Goal: Navigation & Orientation: Find specific page/section

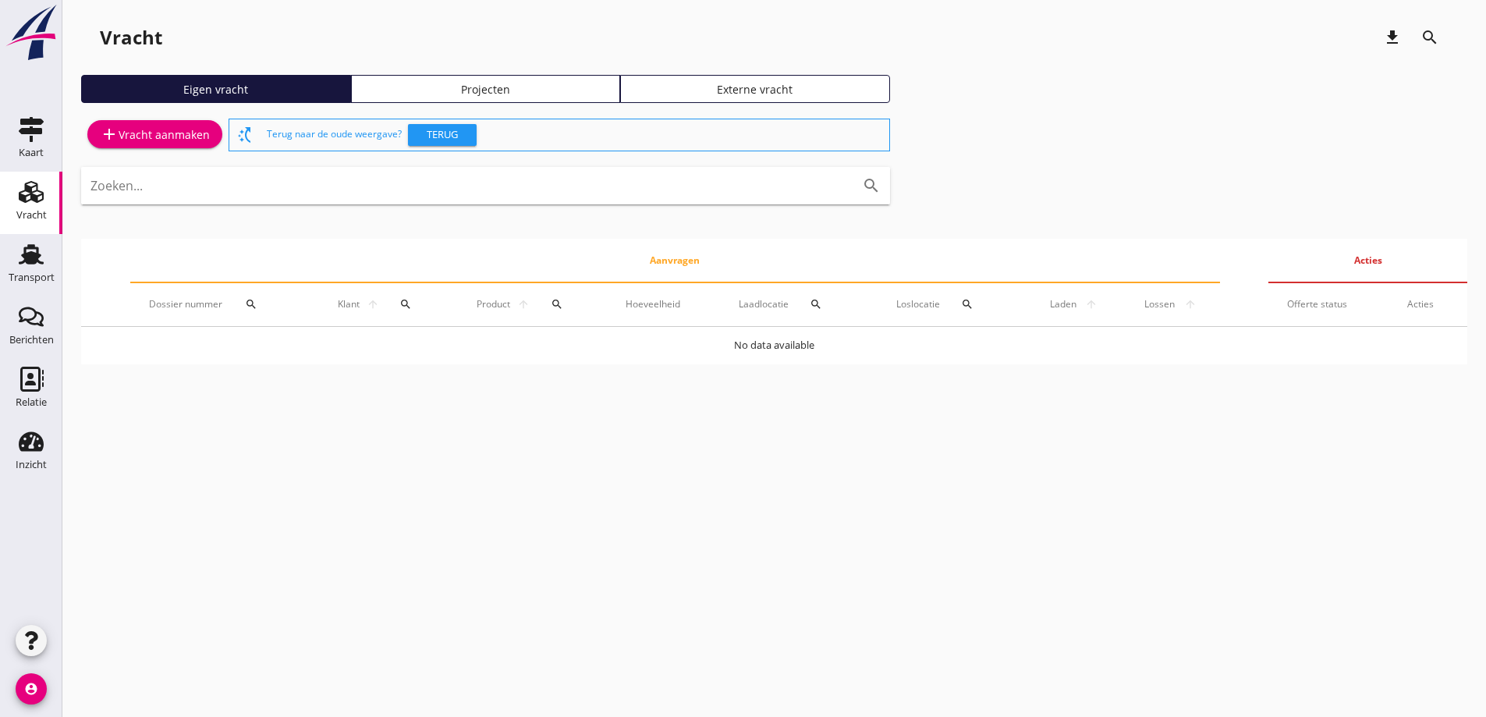
click at [30, 107] on div at bounding box center [31, 54] width 62 height 109
click at [32, 124] on use at bounding box center [31, 129] width 25 height 25
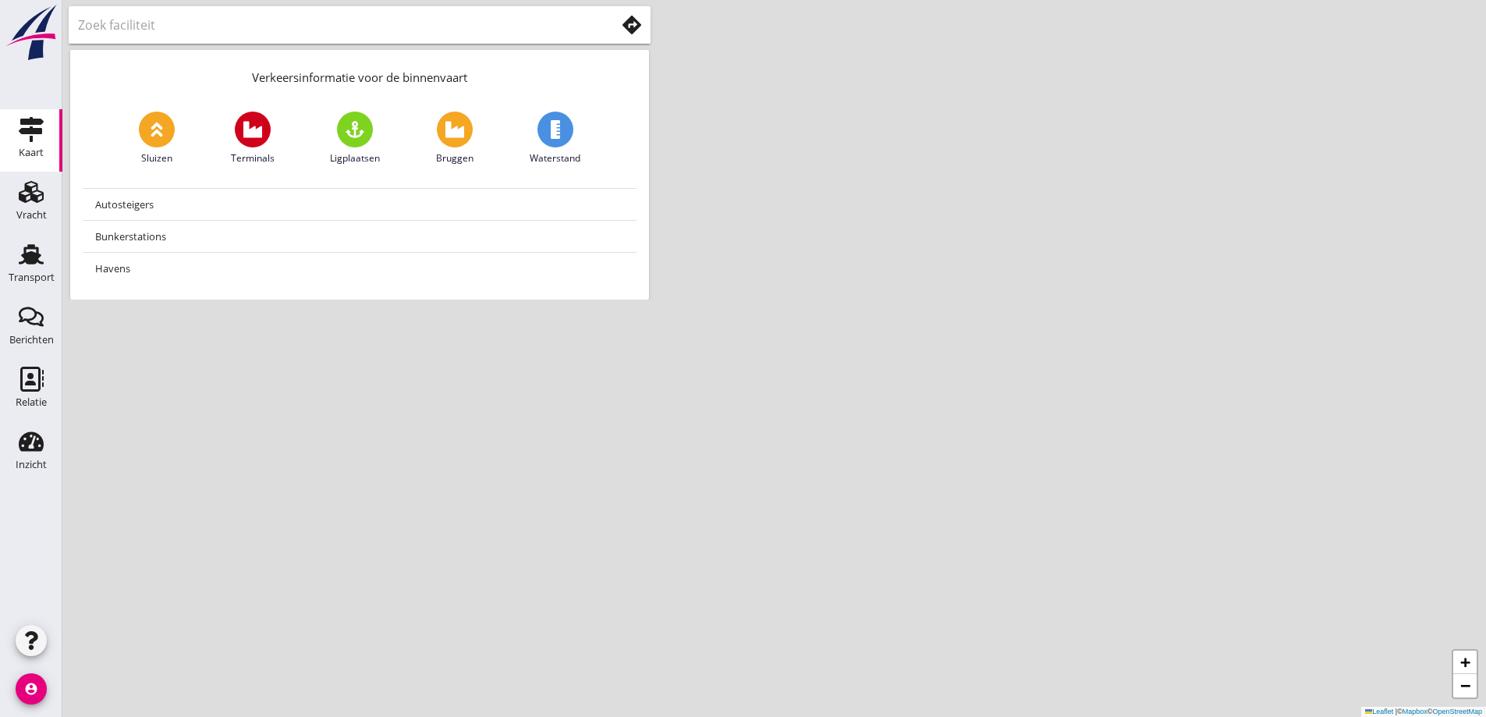
click at [52, 64] on link at bounding box center [31, 57] width 56 height 13
click at [41, 52] on img at bounding box center [31, 33] width 56 height 58
click at [509, 9] on div at bounding box center [360, 24] width 582 height 37
click at [560, 27] on input "text" at bounding box center [336, 24] width 516 height 25
click at [520, 21] on input "text" at bounding box center [336, 24] width 516 height 25
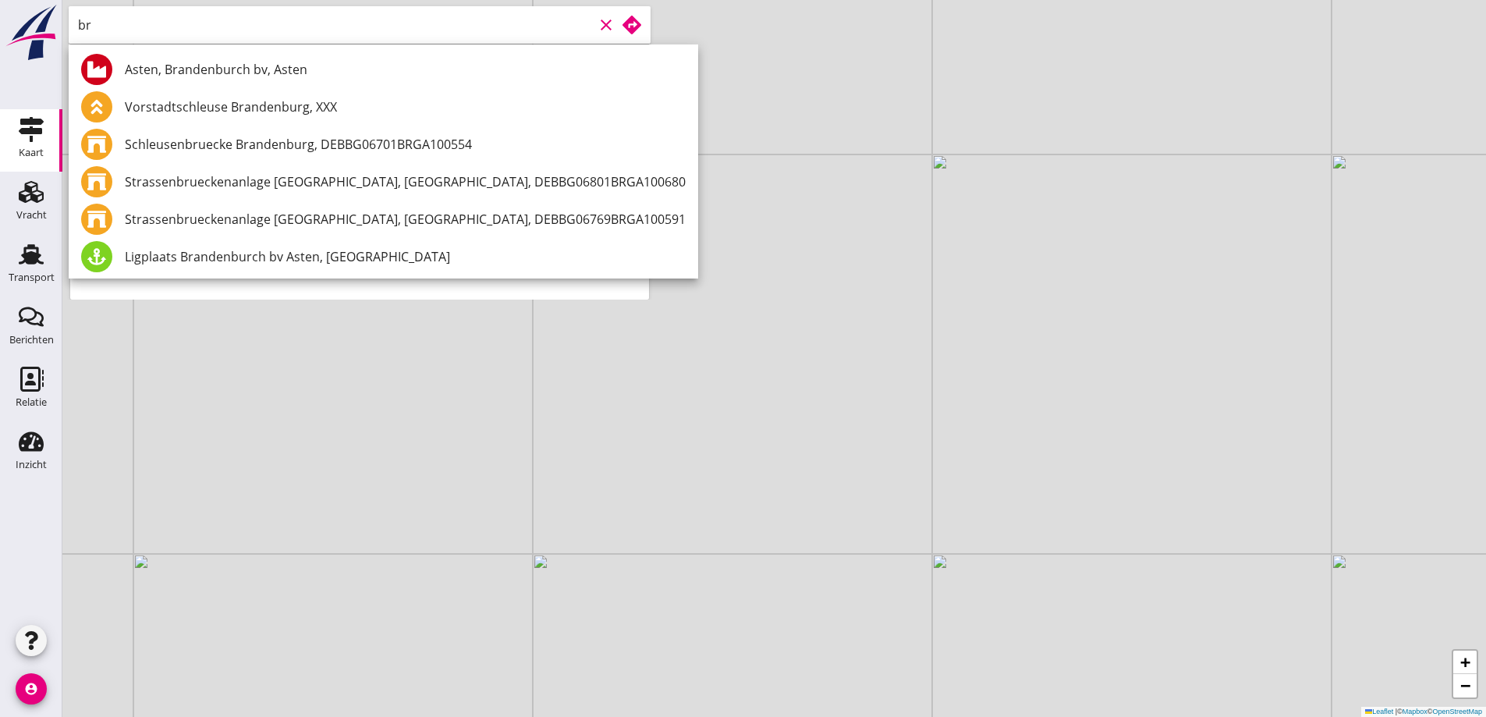
type input "b"
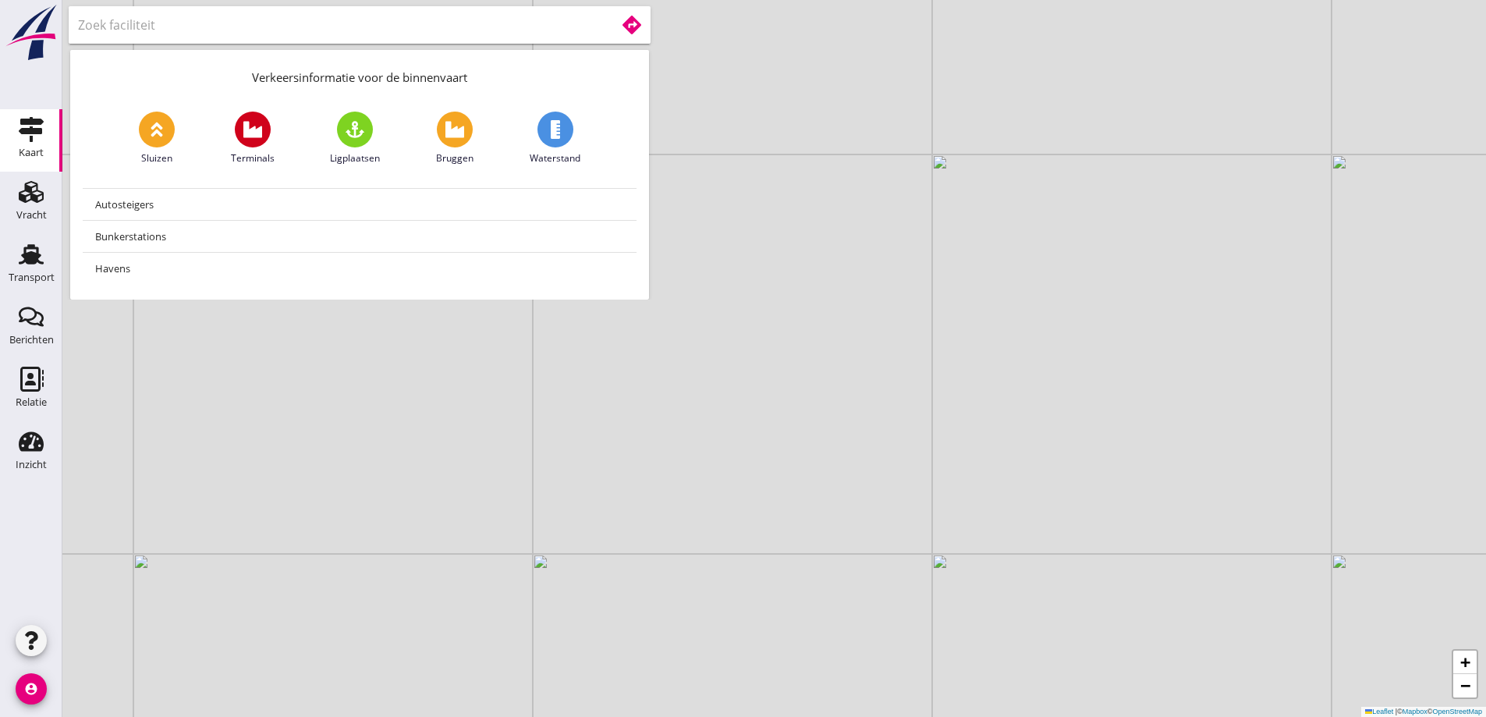
type input "h"
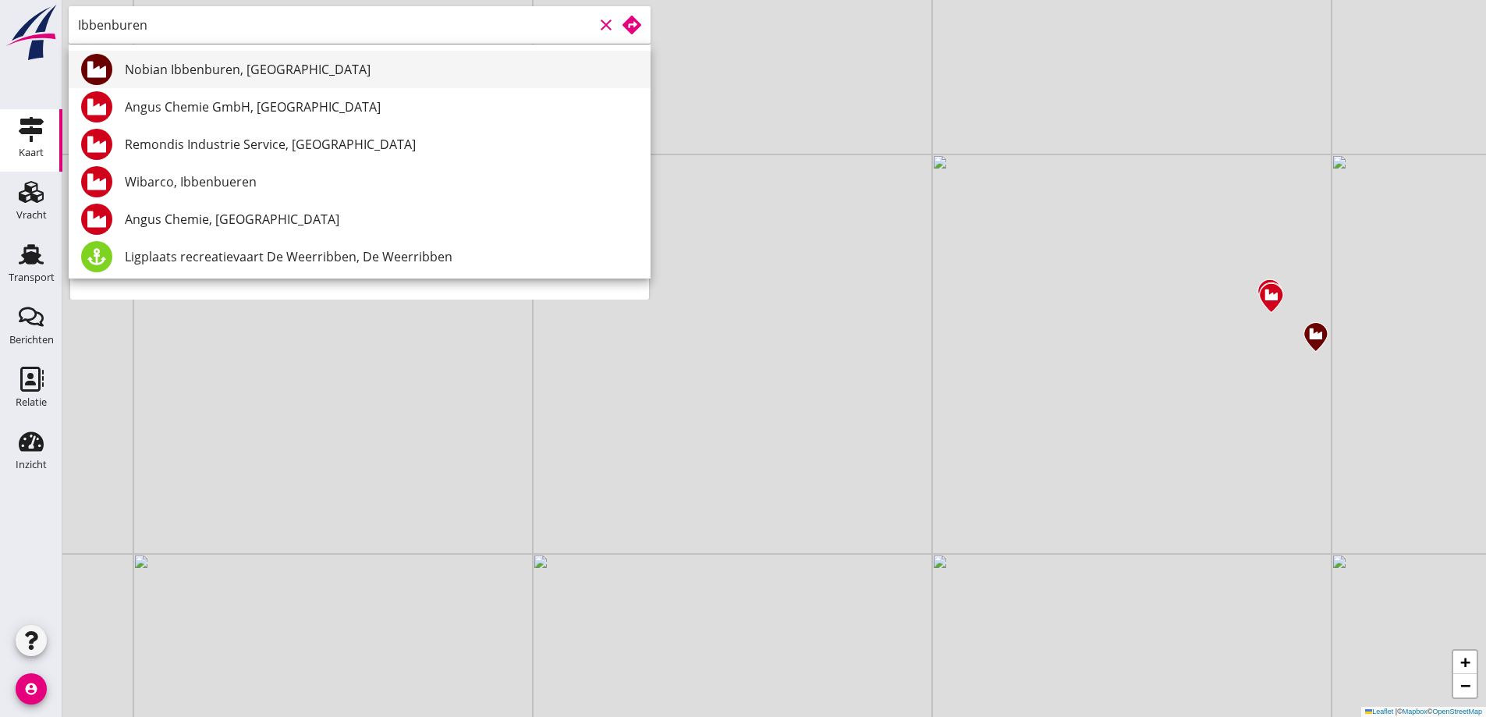
click at [353, 62] on div "Nobian Ibbenburen, [GEOGRAPHIC_DATA]" at bounding box center [381, 69] width 513 height 19
type input "Nobian Ibbenburen, [GEOGRAPHIC_DATA]"
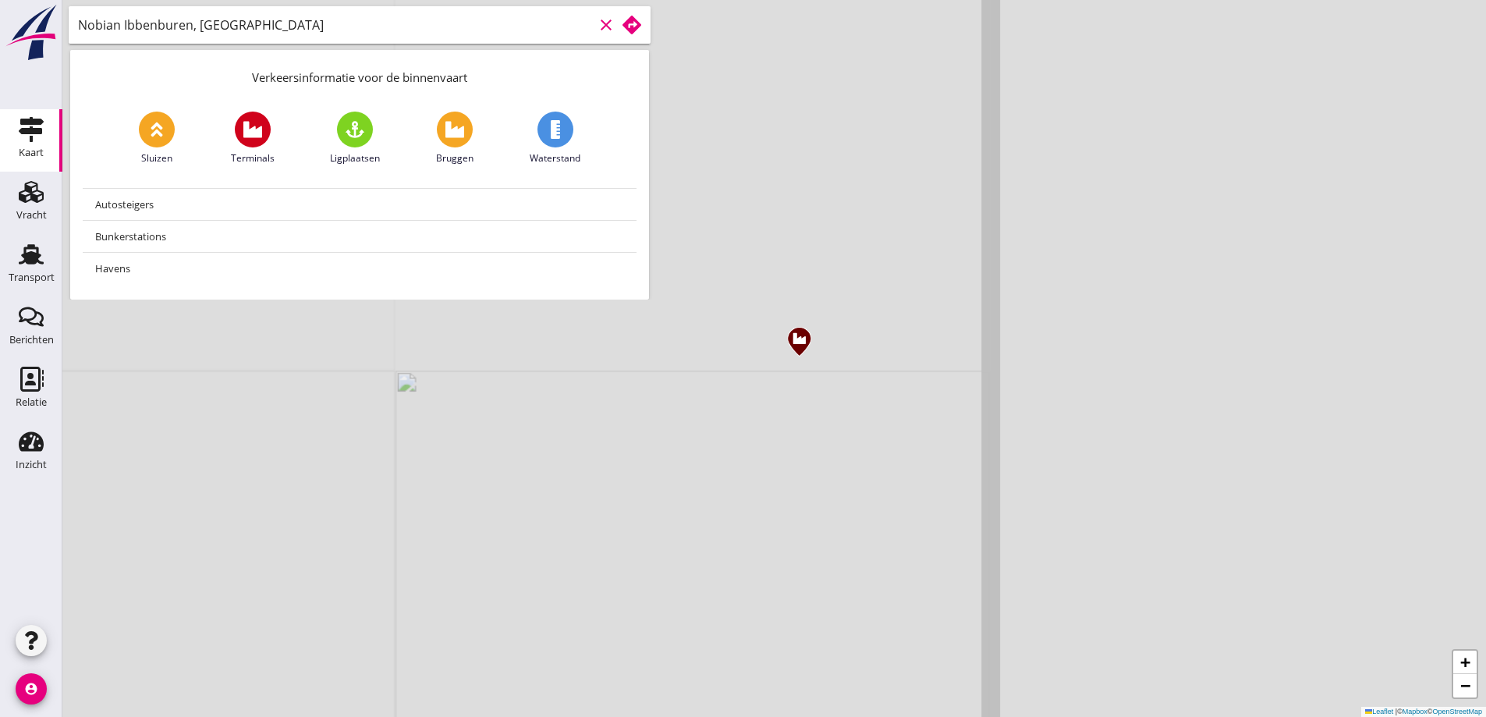
click at [636, 31] on icon at bounding box center [632, 25] width 19 height 19
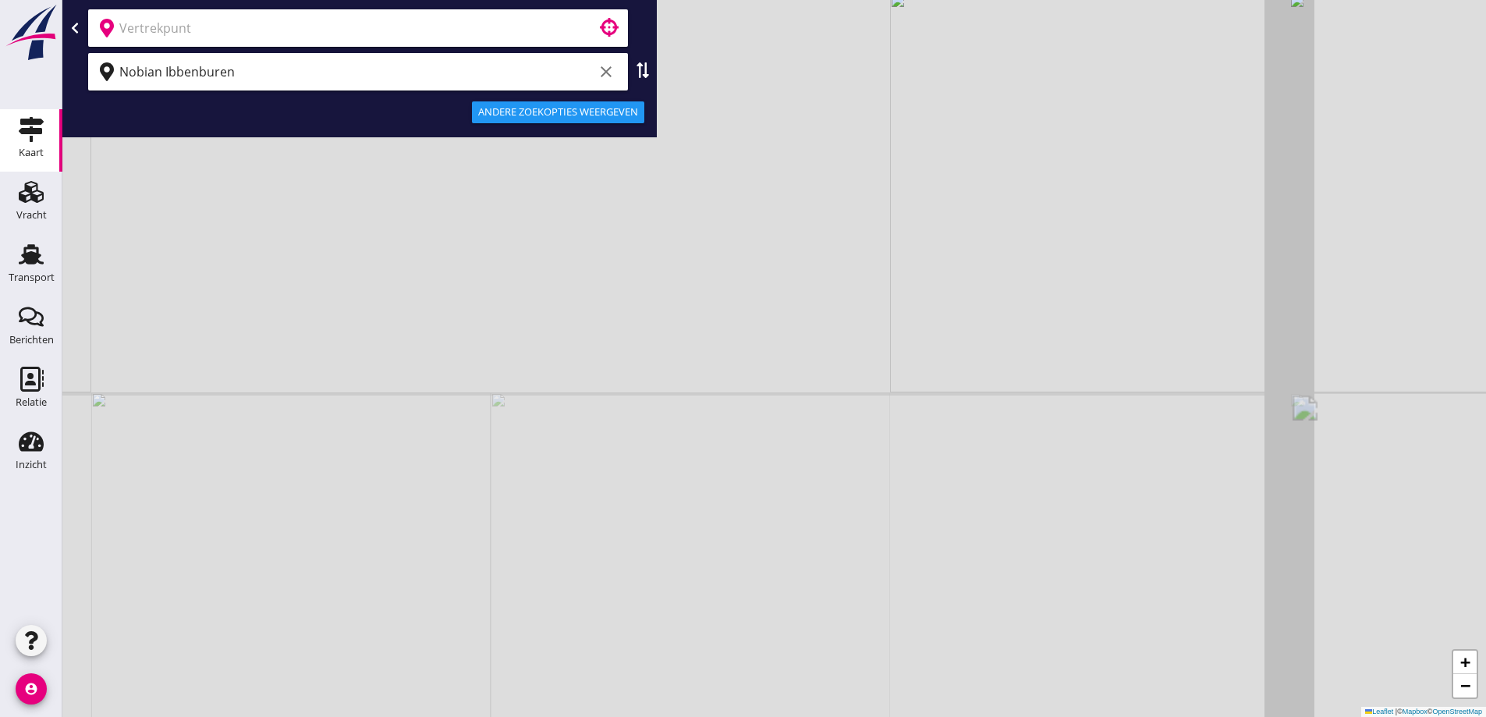
click at [356, 26] on input "text" at bounding box center [347, 28] width 456 height 25
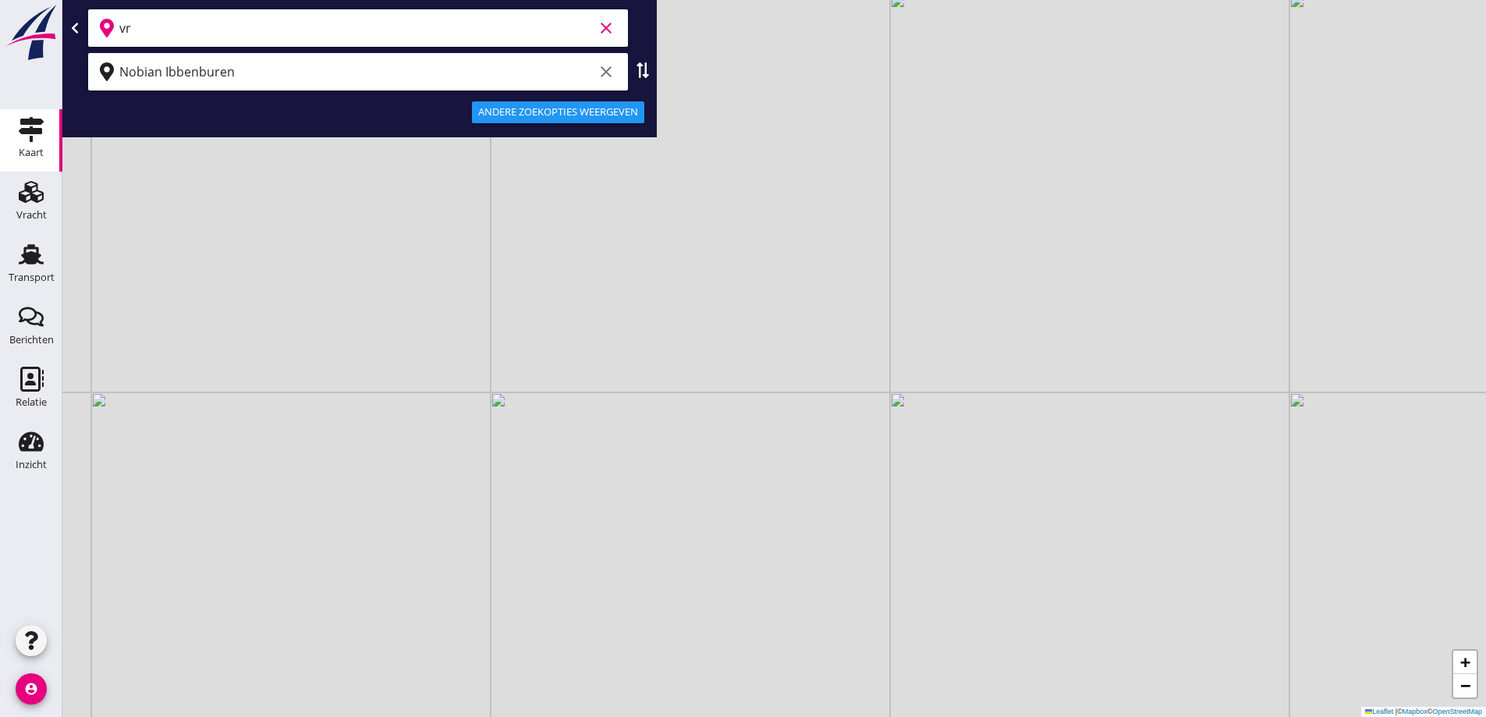
type input "v"
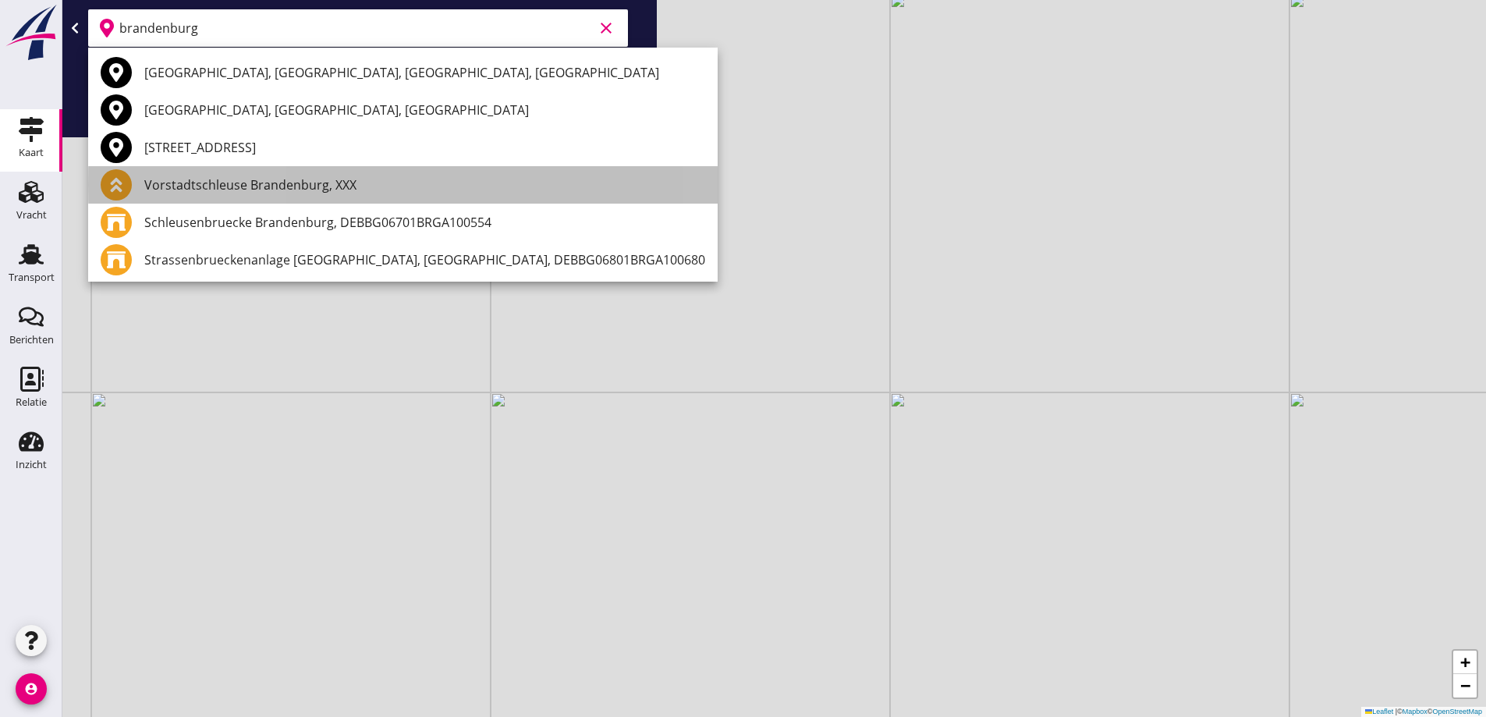
click at [314, 188] on div "Vorstadtschleuse Brandenburg, XXX" at bounding box center [424, 185] width 561 height 19
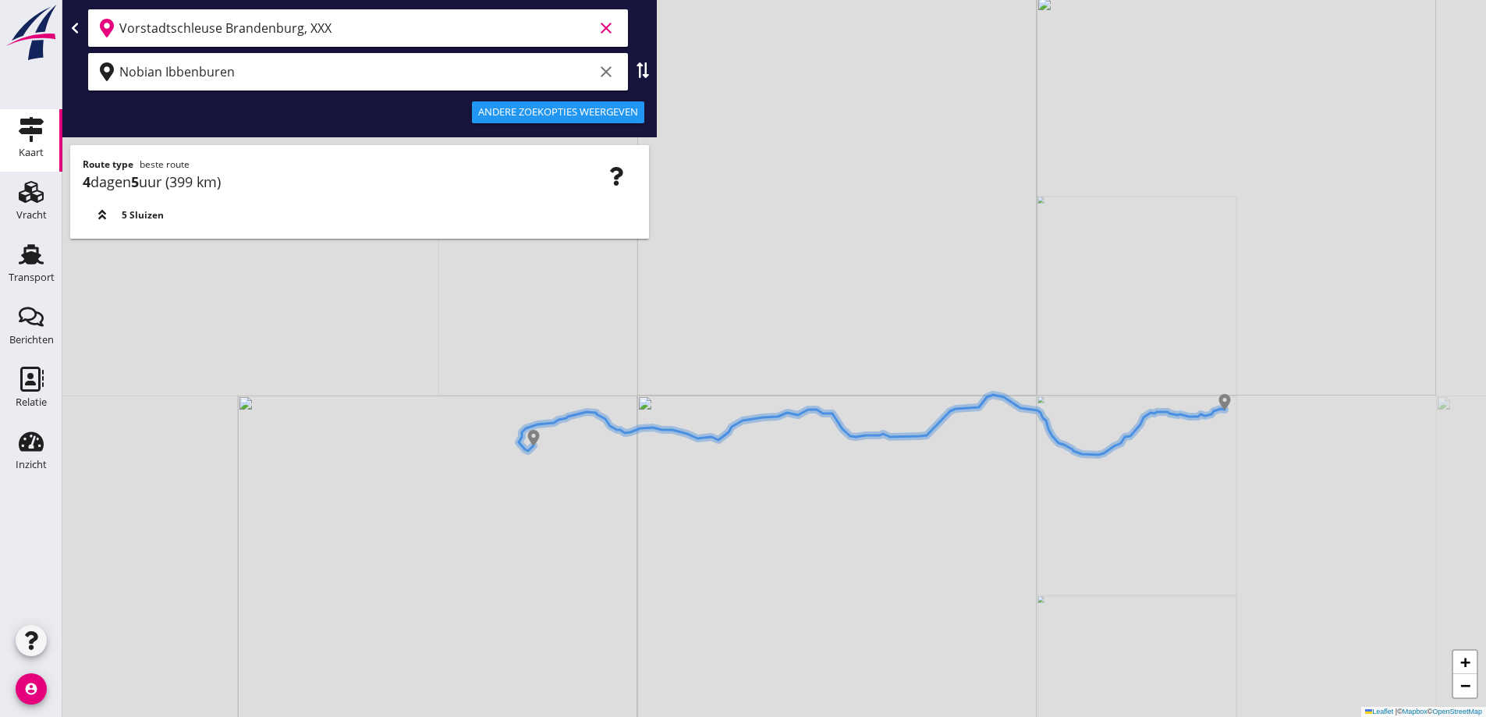
type input "Vorstadtschleuse Brandenburg, XXX"
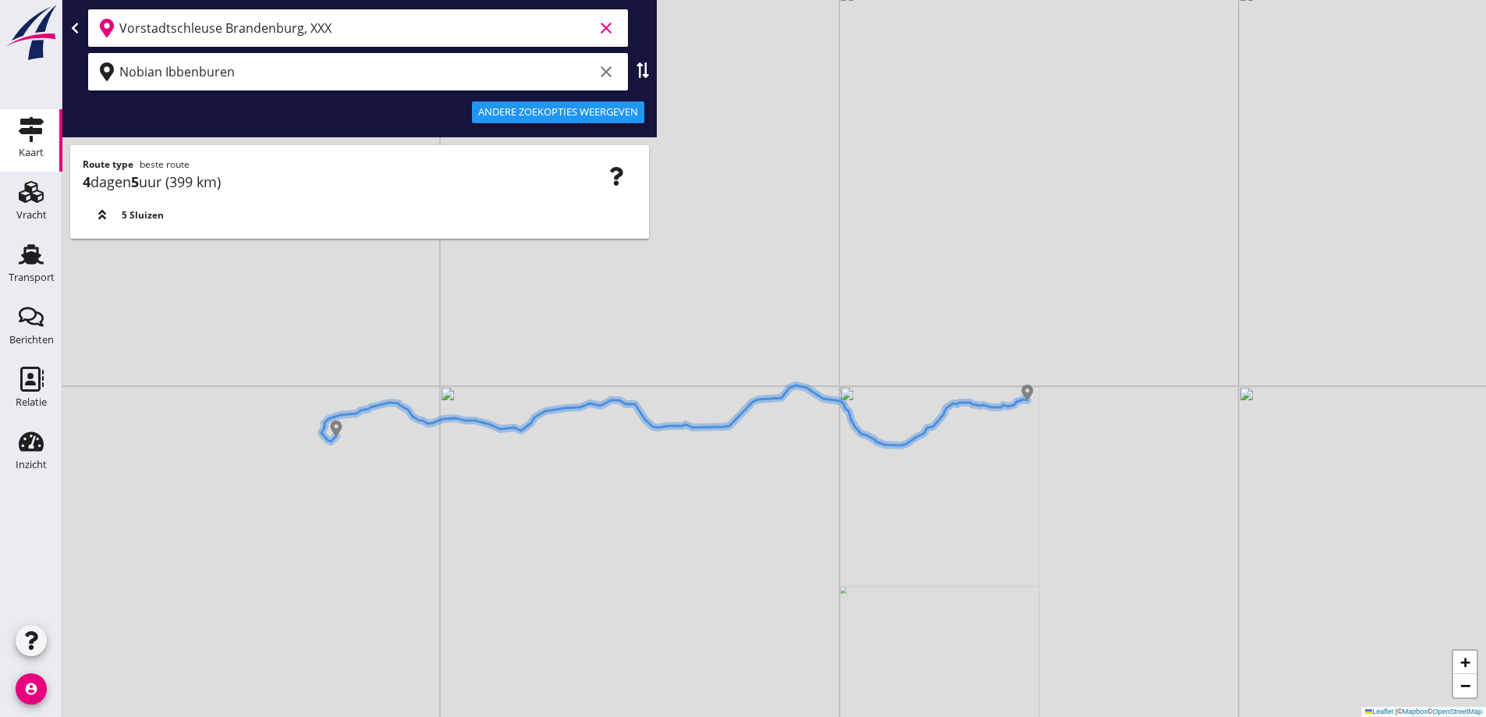
drag, startPoint x: 1153, startPoint y: 510, endPoint x: 935, endPoint y: 495, distance: 219.0
click at [932, 500] on div "+ − Leaflet | © Mapbox © OpenStreetMap" at bounding box center [774, 358] width 1424 height 717
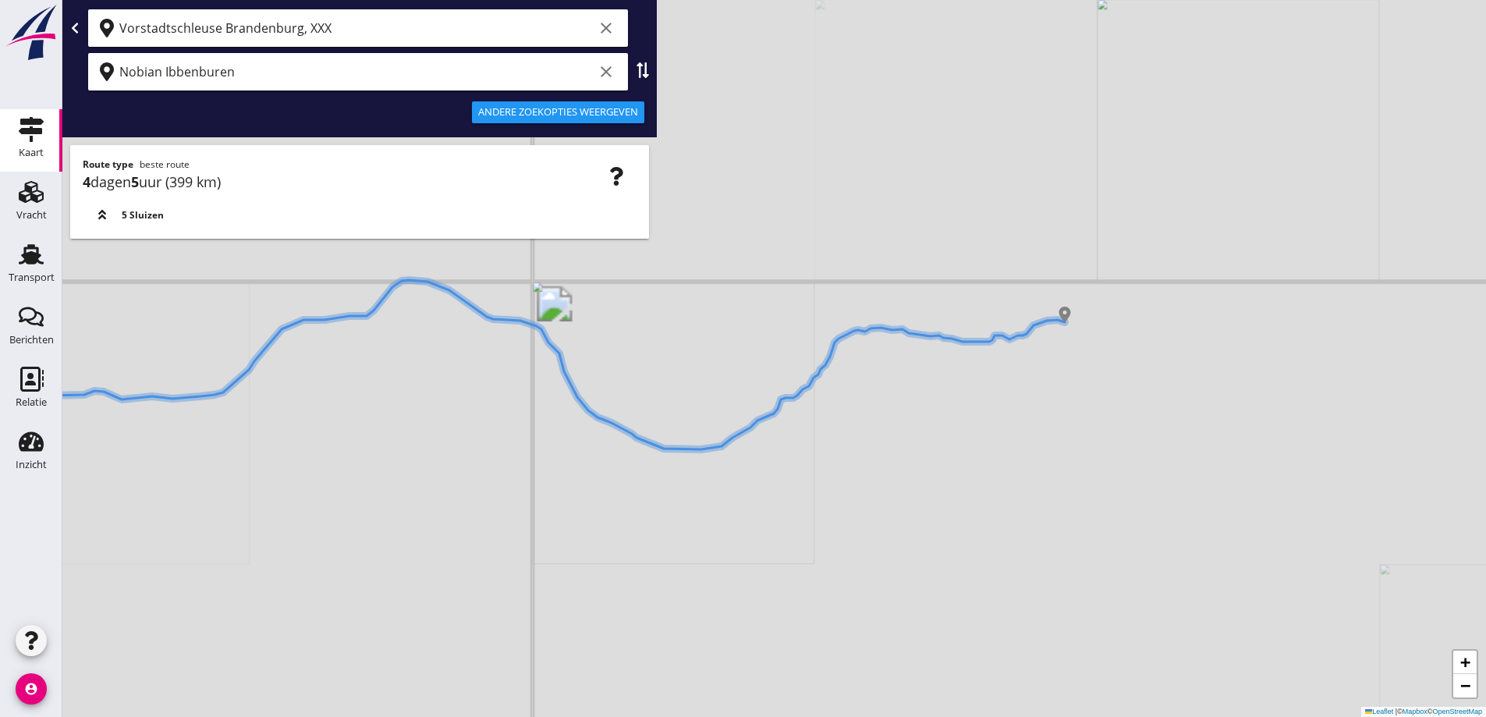
drag, startPoint x: 953, startPoint y: 397, endPoint x: 1039, endPoint y: 367, distance: 91.1
click at [1039, 367] on div "+ − Leaflet | © Mapbox © OpenStreetMap" at bounding box center [774, 358] width 1424 height 717
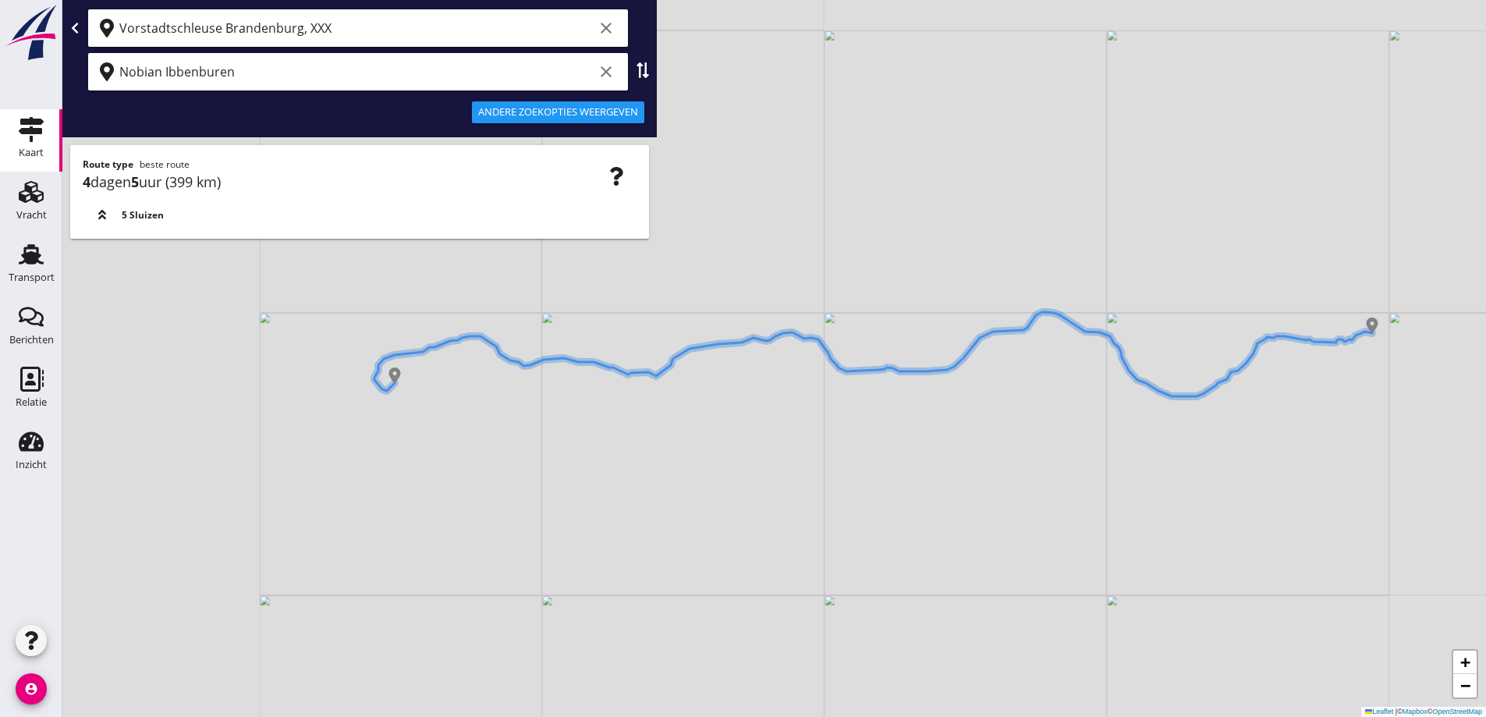
drag, startPoint x: 599, startPoint y: 417, endPoint x: 911, endPoint y: 408, distance: 311.5
click at [914, 410] on div "+ − Leaflet | © Mapbox © OpenStreetMap" at bounding box center [774, 358] width 1424 height 717
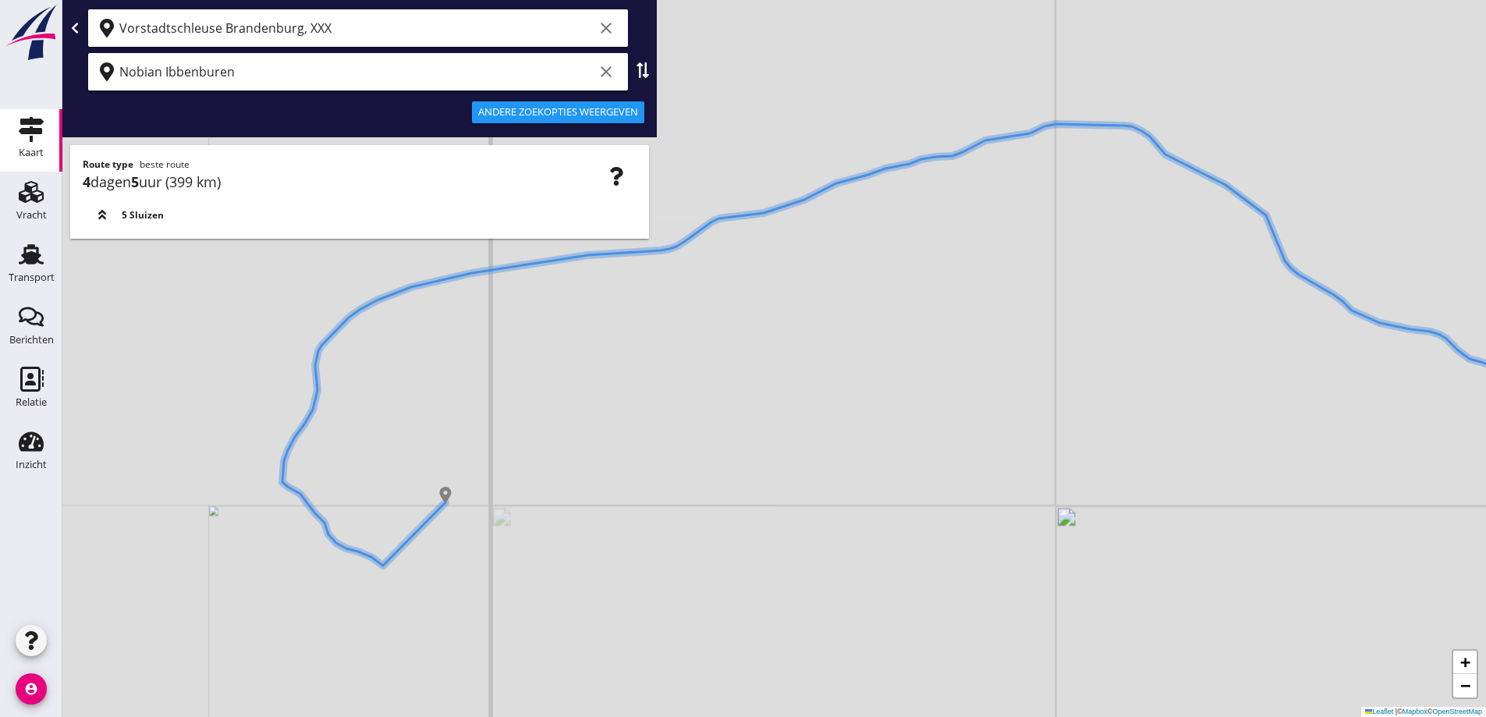
drag, startPoint x: 212, startPoint y: 357, endPoint x: 434, endPoint y: 440, distance: 236.8
click at [434, 443] on div "+ − Leaflet | © Mapbox © OpenStreetMap" at bounding box center [774, 358] width 1424 height 717
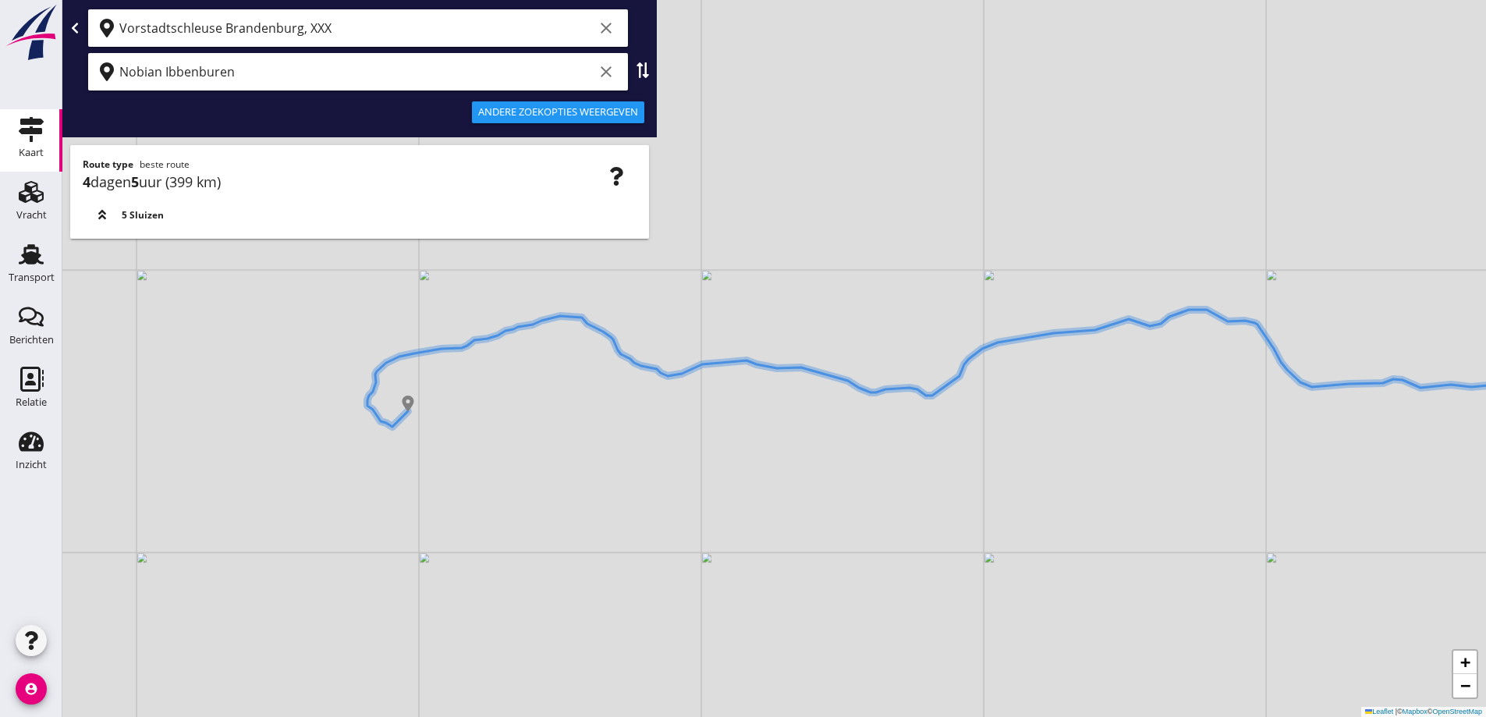
drag, startPoint x: 869, startPoint y: 515, endPoint x: 772, endPoint y: 495, distance: 98.7
click at [868, 515] on div "+ − Leaflet | © Mapbox © OpenStreetMap" at bounding box center [774, 358] width 1424 height 717
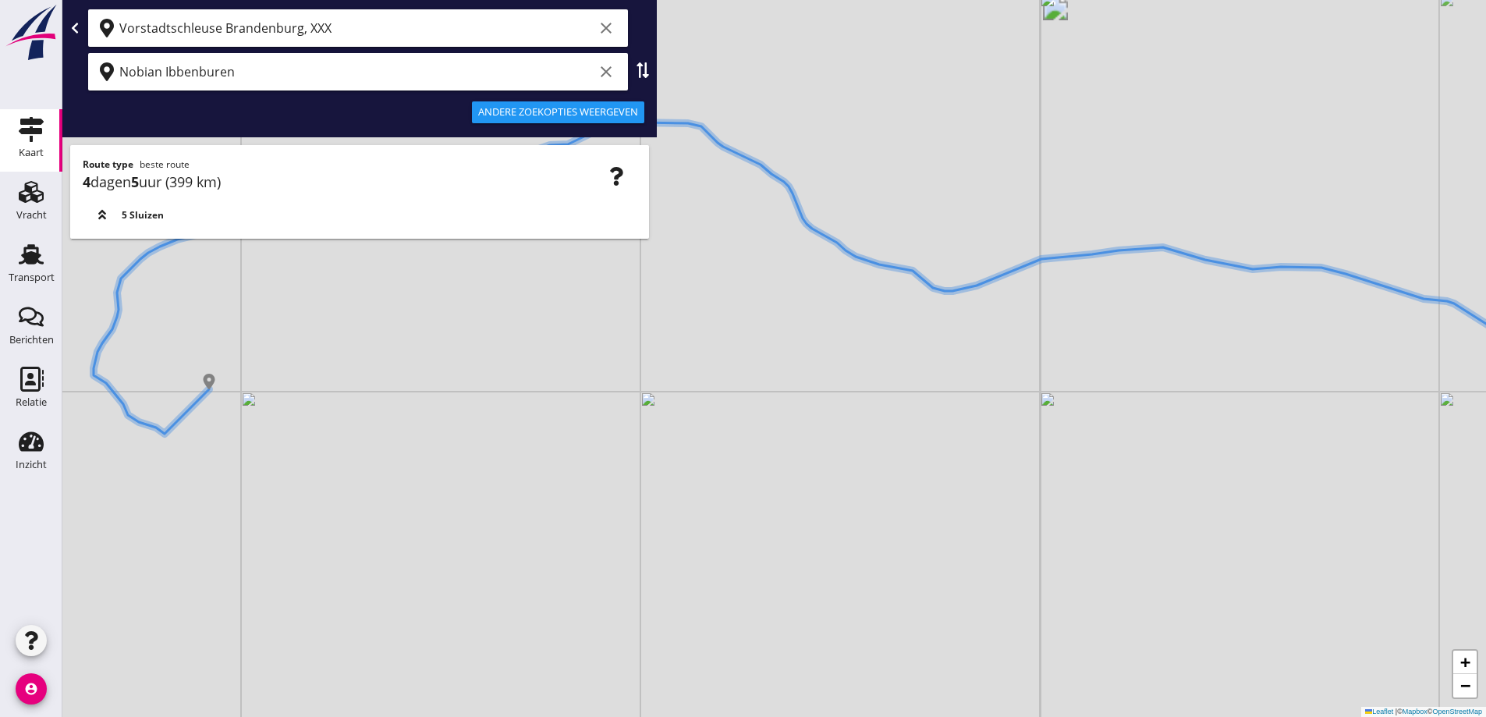
drag, startPoint x: 519, startPoint y: 441, endPoint x: 532, endPoint y: 447, distance: 14.7
click at [531, 447] on div "+ − Leaflet | © Mapbox © OpenStreetMap" at bounding box center [774, 358] width 1424 height 717
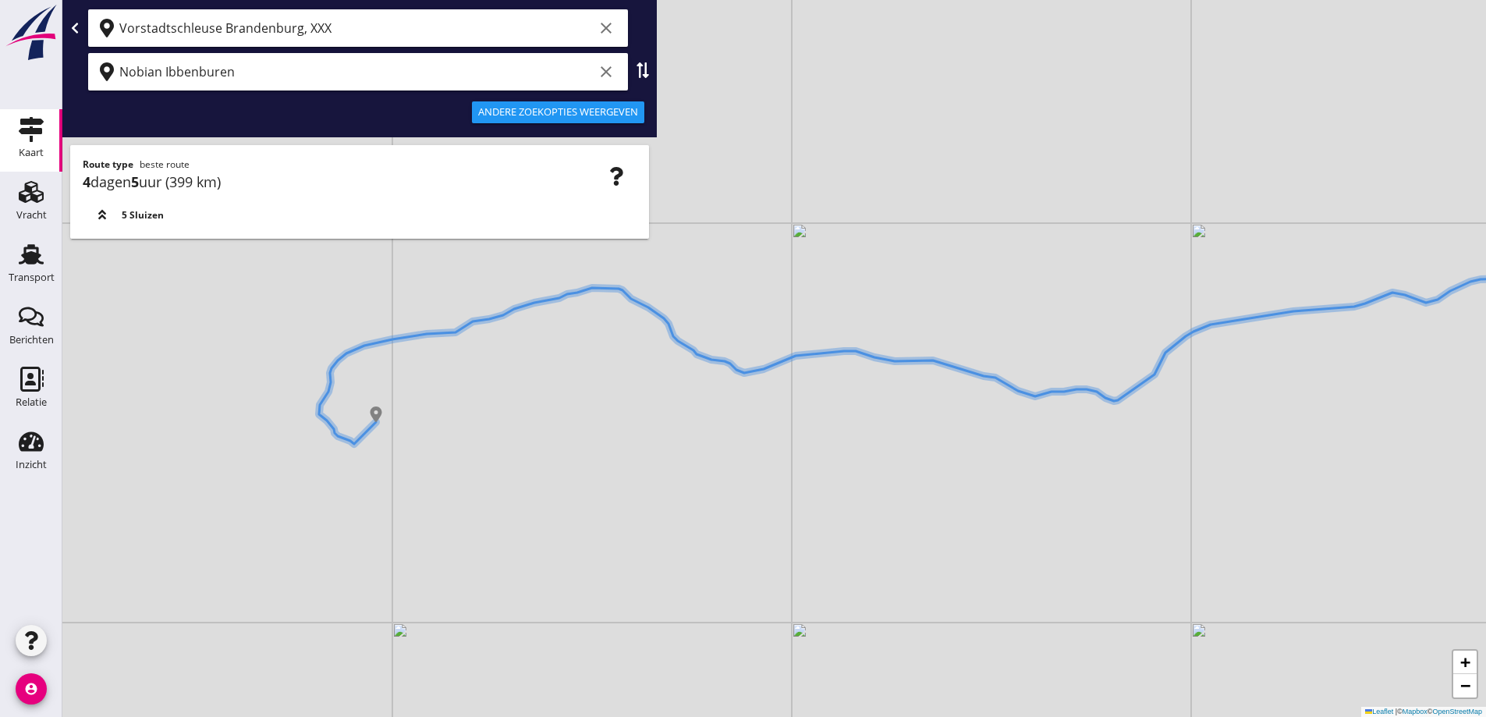
click at [463, 442] on div "+ − Leaflet | © Mapbox © OpenStreetMap" at bounding box center [774, 358] width 1424 height 717
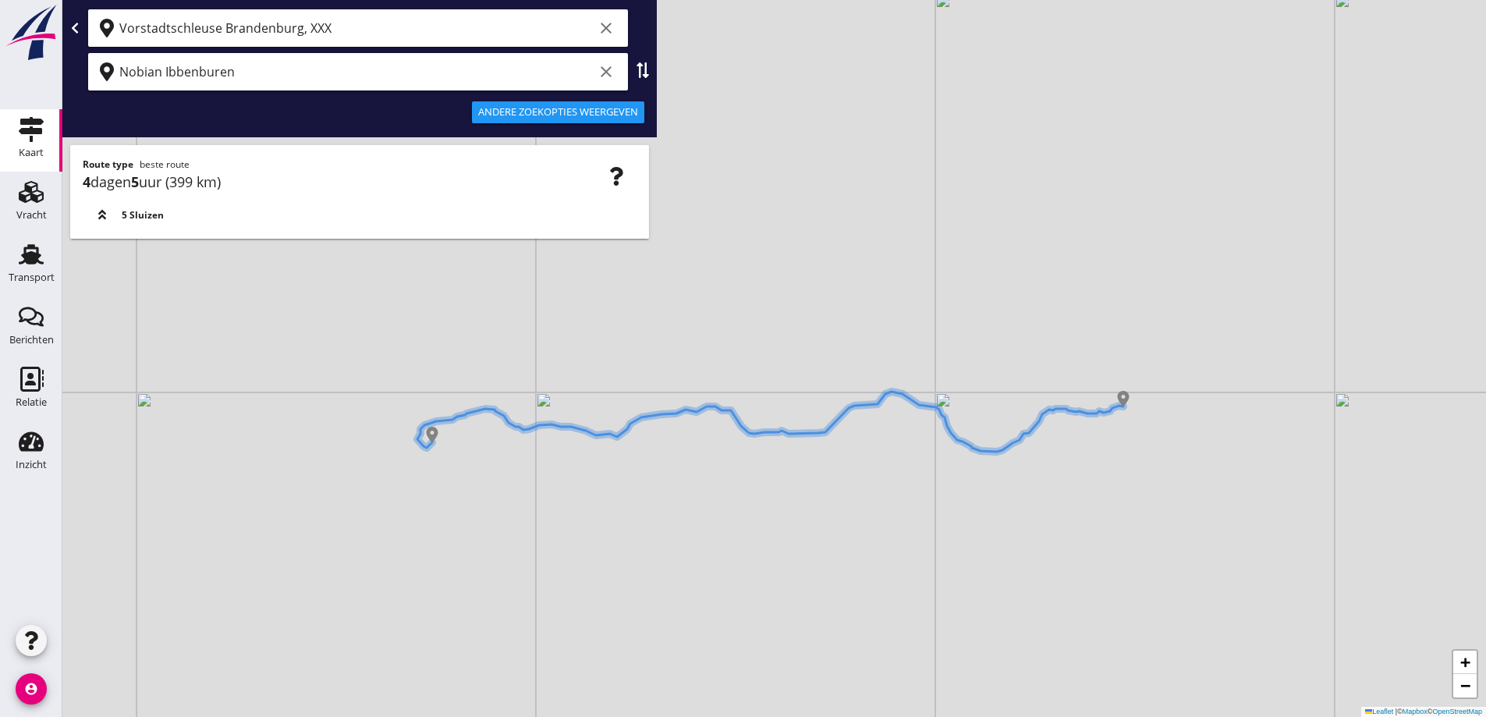
drag, startPoint x: 616, startPoint y: 573, endPoint x: 539, endPoint y: 551, distance: 80.5
click at [569, 564] on div "+ − Leaflet | © Mapbox © OpenStreetMap" at bounding box center [774, 358] width 1424 height 717
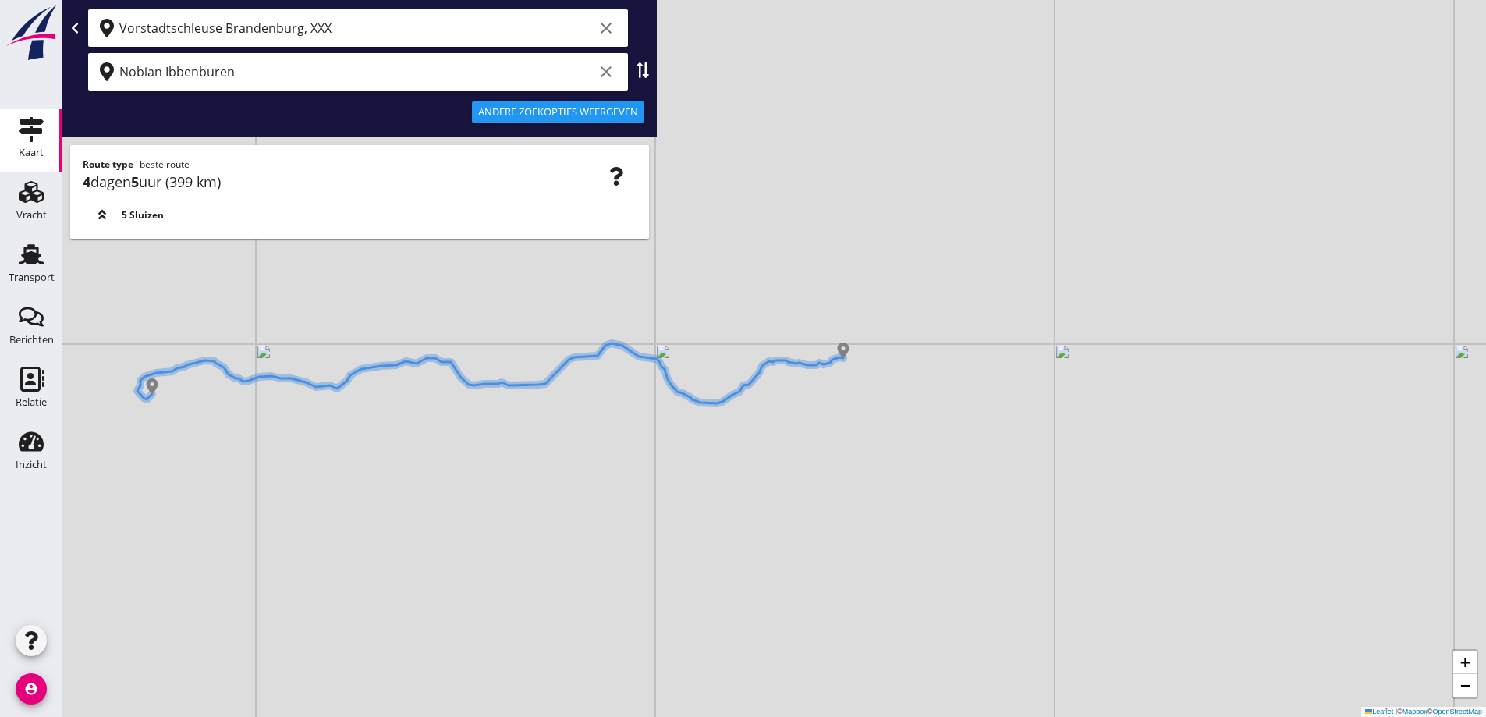
click at [633, 502] on div "+ − Leaflet | © Mapbox © OpenStreetMap" at bounding box center [774, 358] width 1424 height 717
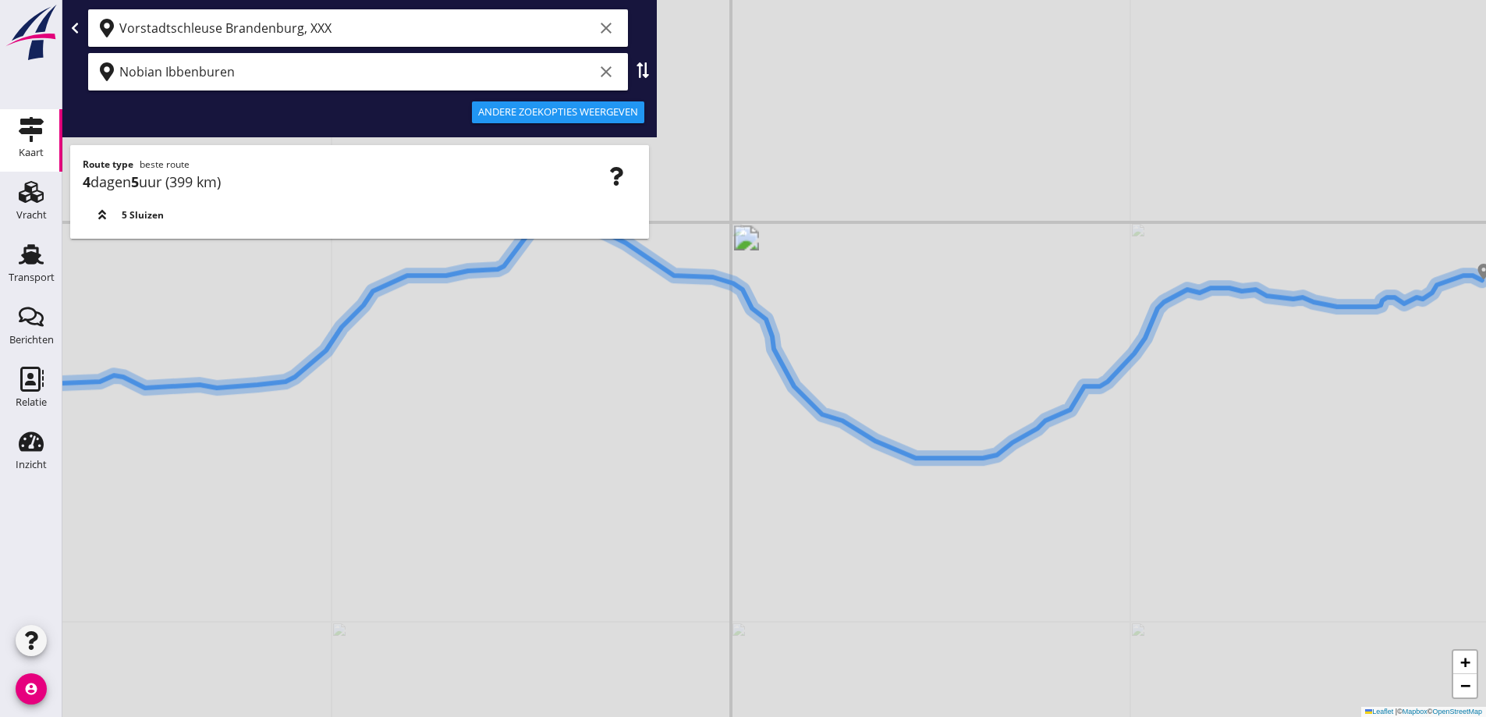
click at [293, 283] on div "+ − Leaflet | © Mapbox © OpenStreetMap" at bounding box center [774, 358] width 1424 height 717
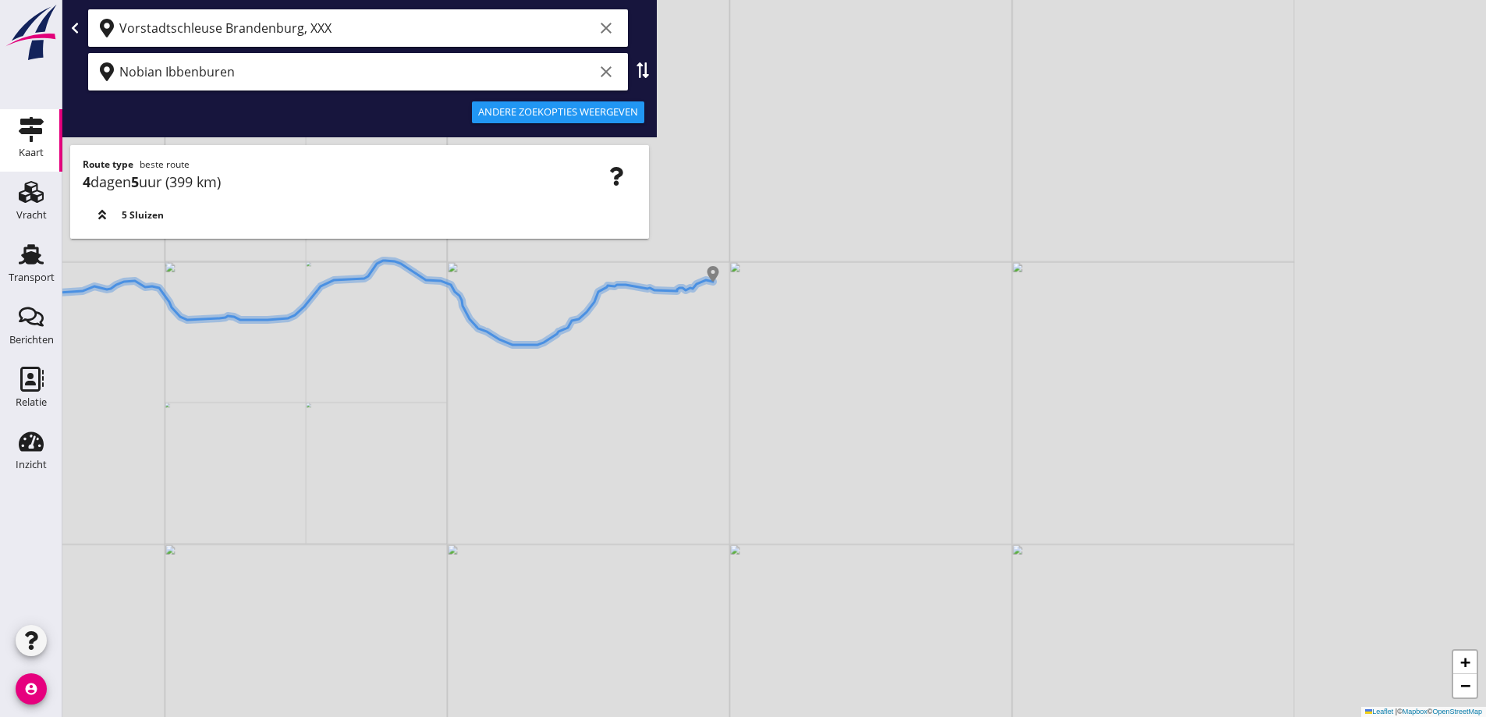
click at [428, 332] on div "+ − Leaflet | © Mapbox © OpenStreetMap" at bounding box center [774, 358] width 1424 height 717
click at [608, 73] on icon "clear" at bounding box center [606, 71] width 19 height 19
click at [606, 22] on icon "clear" at bounding box center [606, 28] width 19 height 19
click at [28, 34] on img at bounding box center [31, 33] width 56 height 58
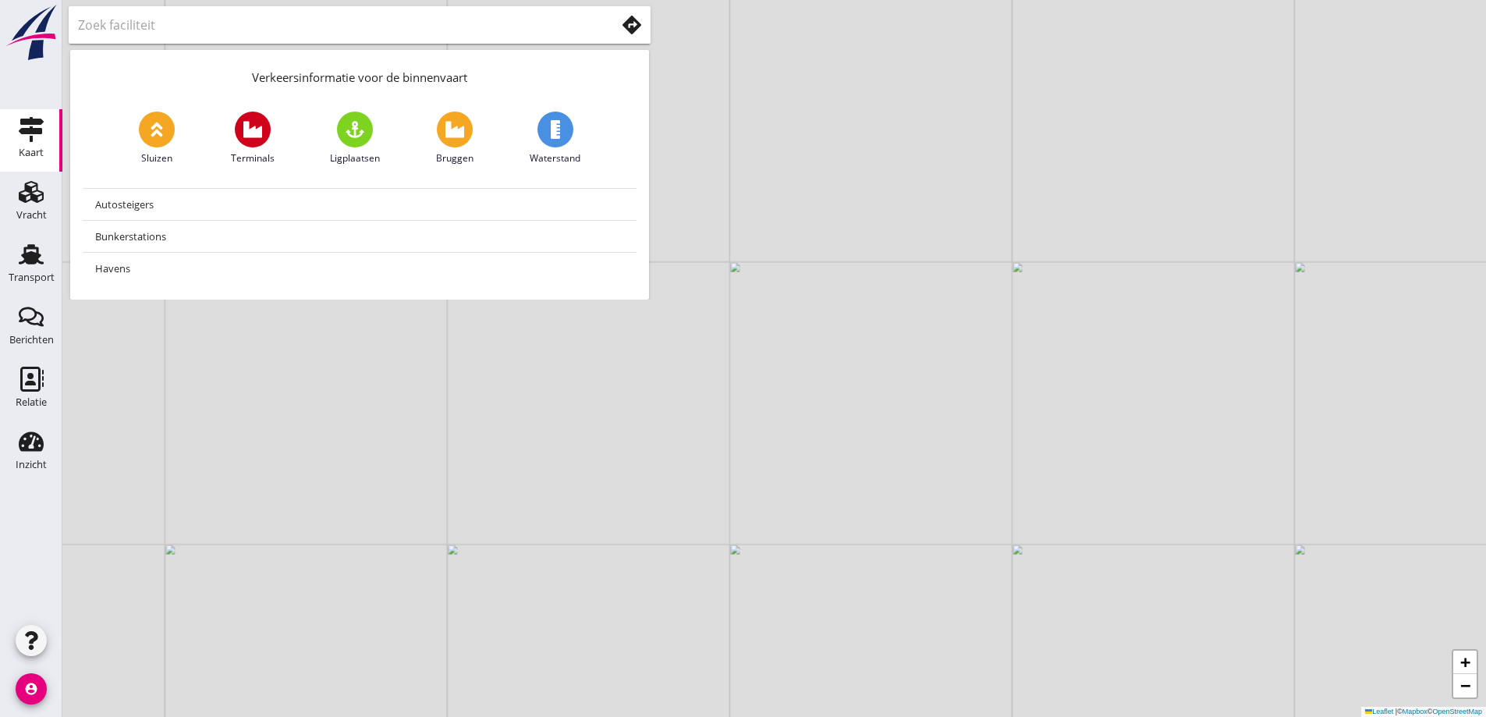
click at [35, 37] on img at bounding box center [31, 33] width 56 height 58
click at [703, 51] on div "+ − Leaflet | © Mapbox © OpenStreetMap" at bounding box center [774, 358] width 1424 height 717
click at [27, 205] on div "Vracht" at bounding box center [31, 215] width 30 height 22
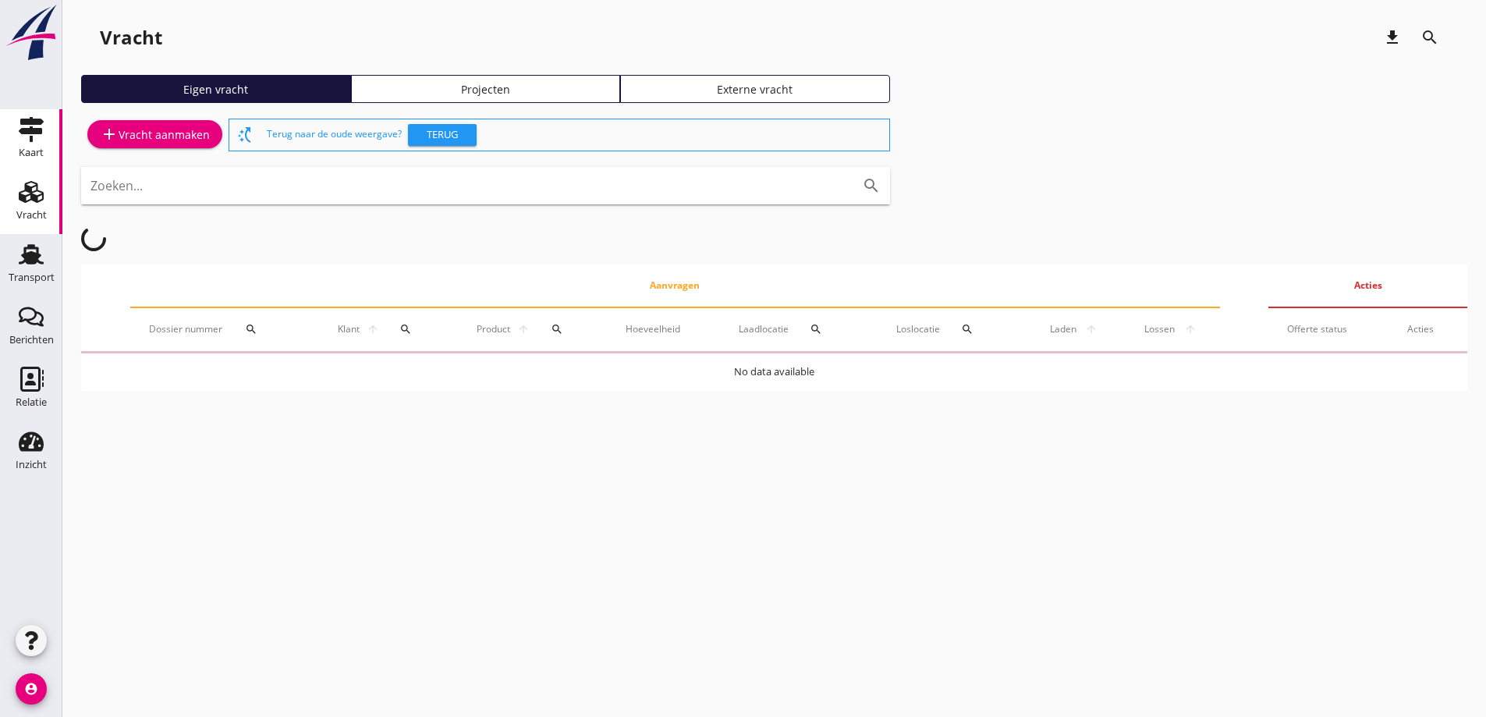
click at [39, 136] on icon "Kaart" at bounding box center [31, 129] width 25 height 25
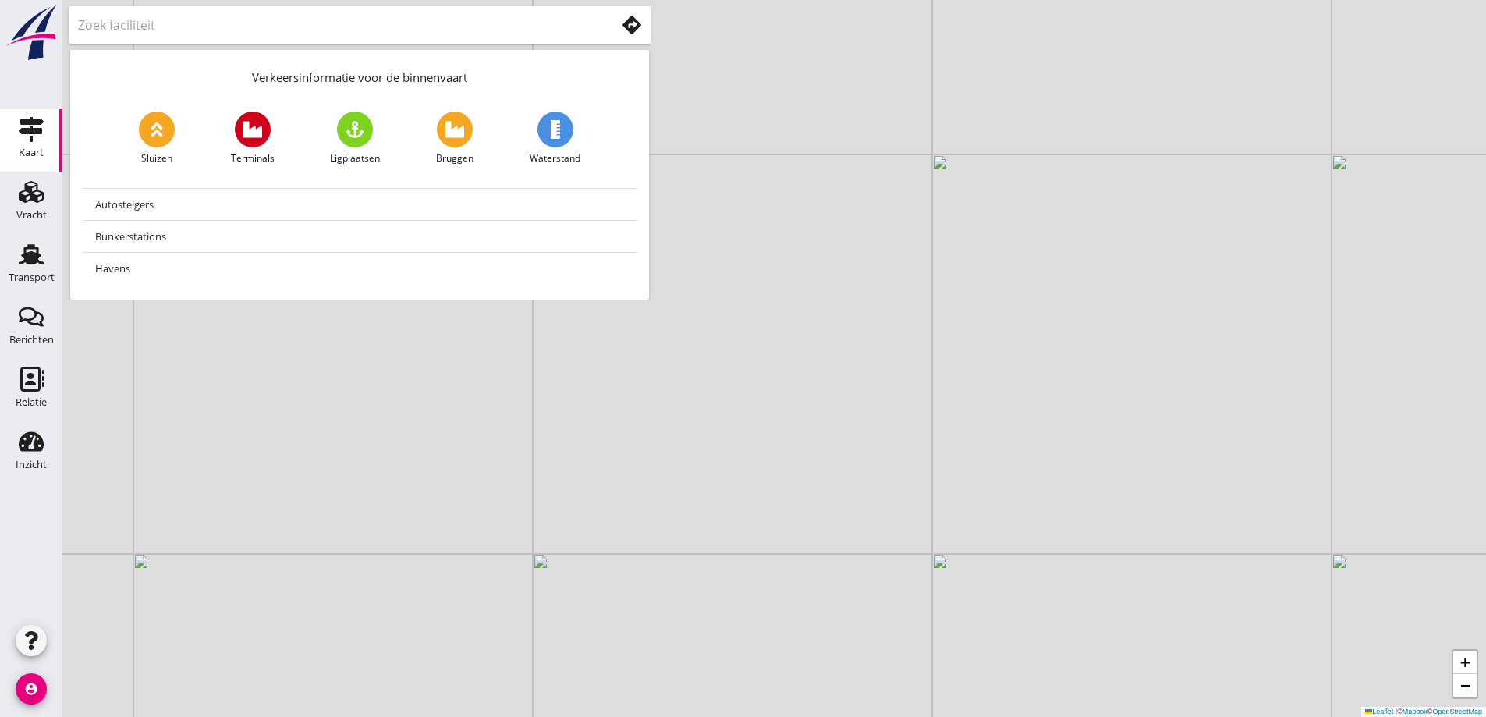
click at [43, 19] on img at bounding box center [31, 33] width 56 height 58
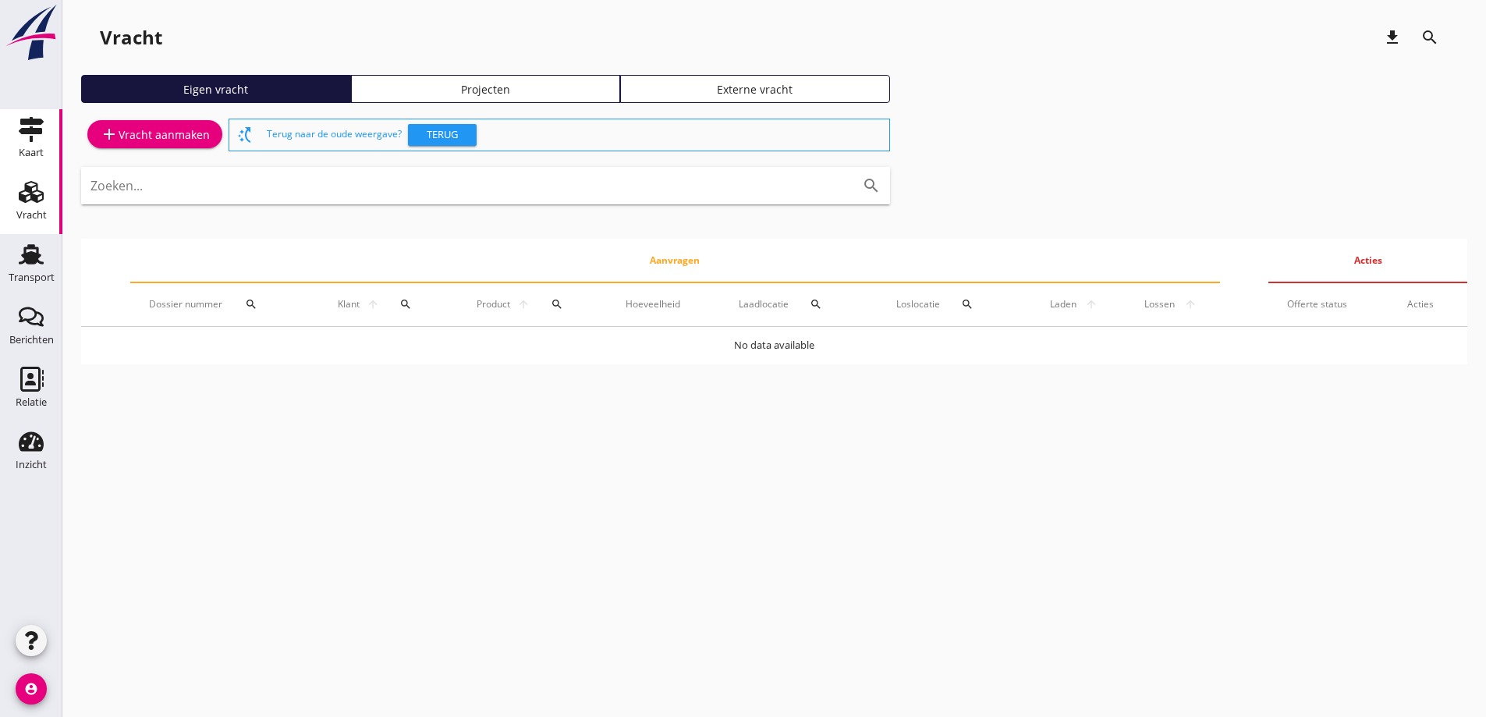
click at [20, 136] on icon "Kaart" at bounding box center [31, 129] width 25 height 25
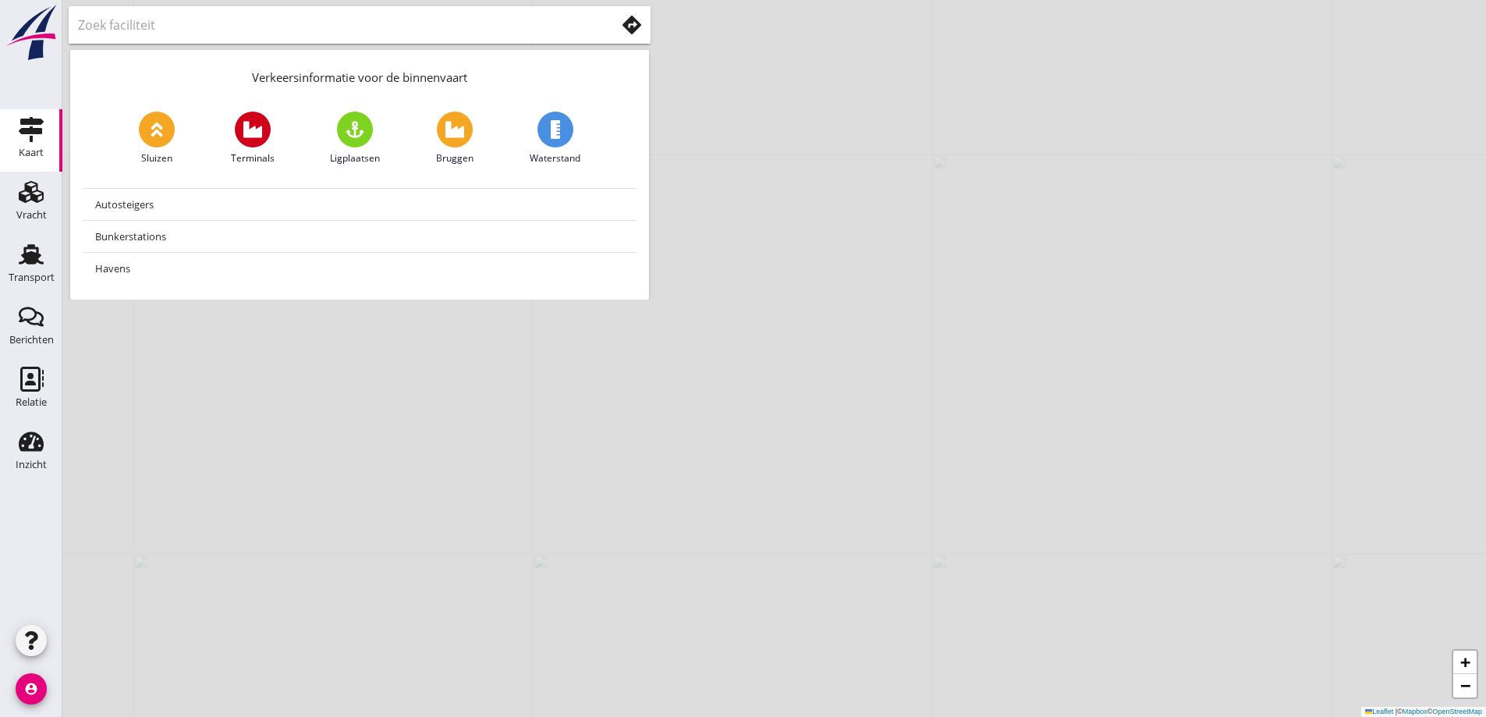
click at [19, 85] on div at bounding box center [31, 54] width 62 height 109
click at [37, 51] on img at bounding box center [31, 33] width 56 height 58
click at [184, 25] on input "text" at bounding box center [336, 24] width 516 height 25
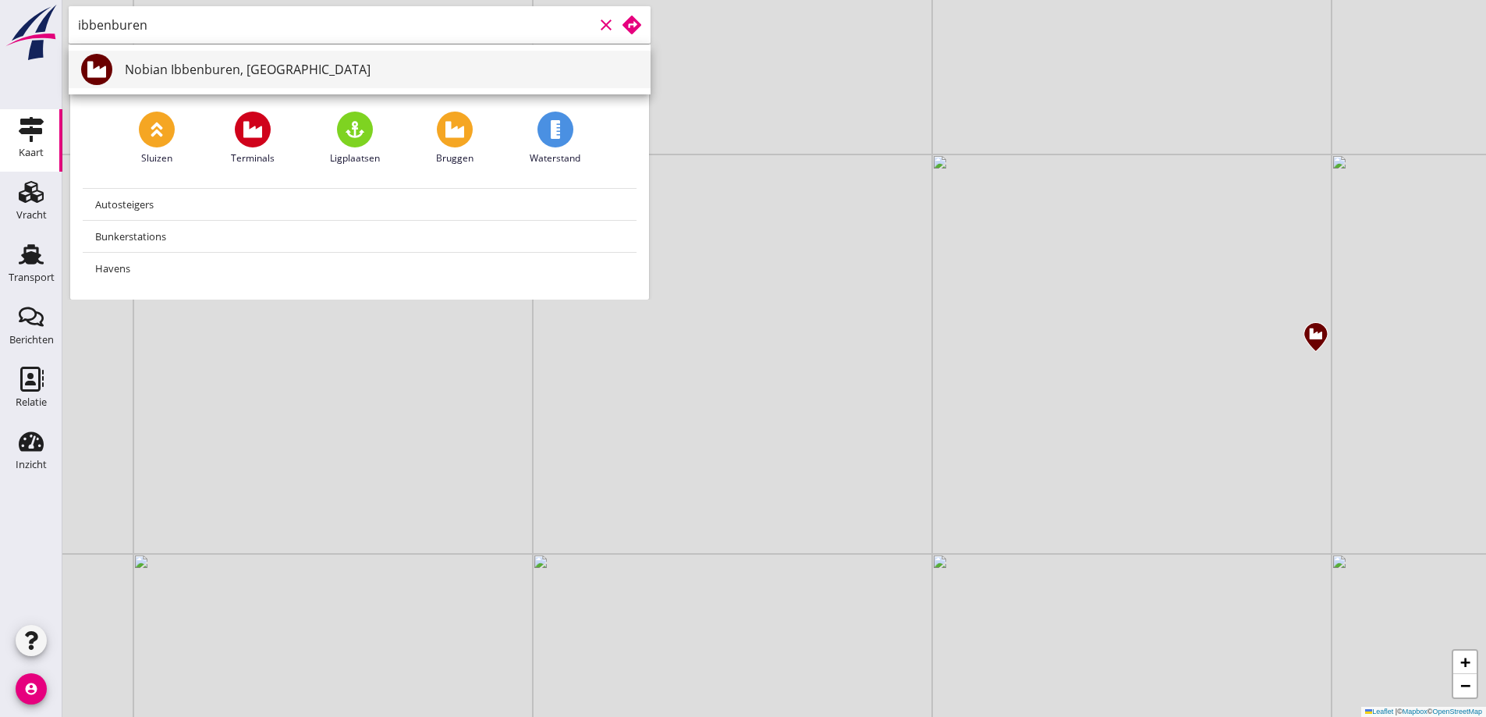
click at [169, 66] on div "Nobian Ibbenburen, [GEOGRAPHIC_DATA]" at bounding box center [381, 69] width 513 height 19
type input "Nobian Ibbenburen, [GEOGRAPHIC_DATA]"
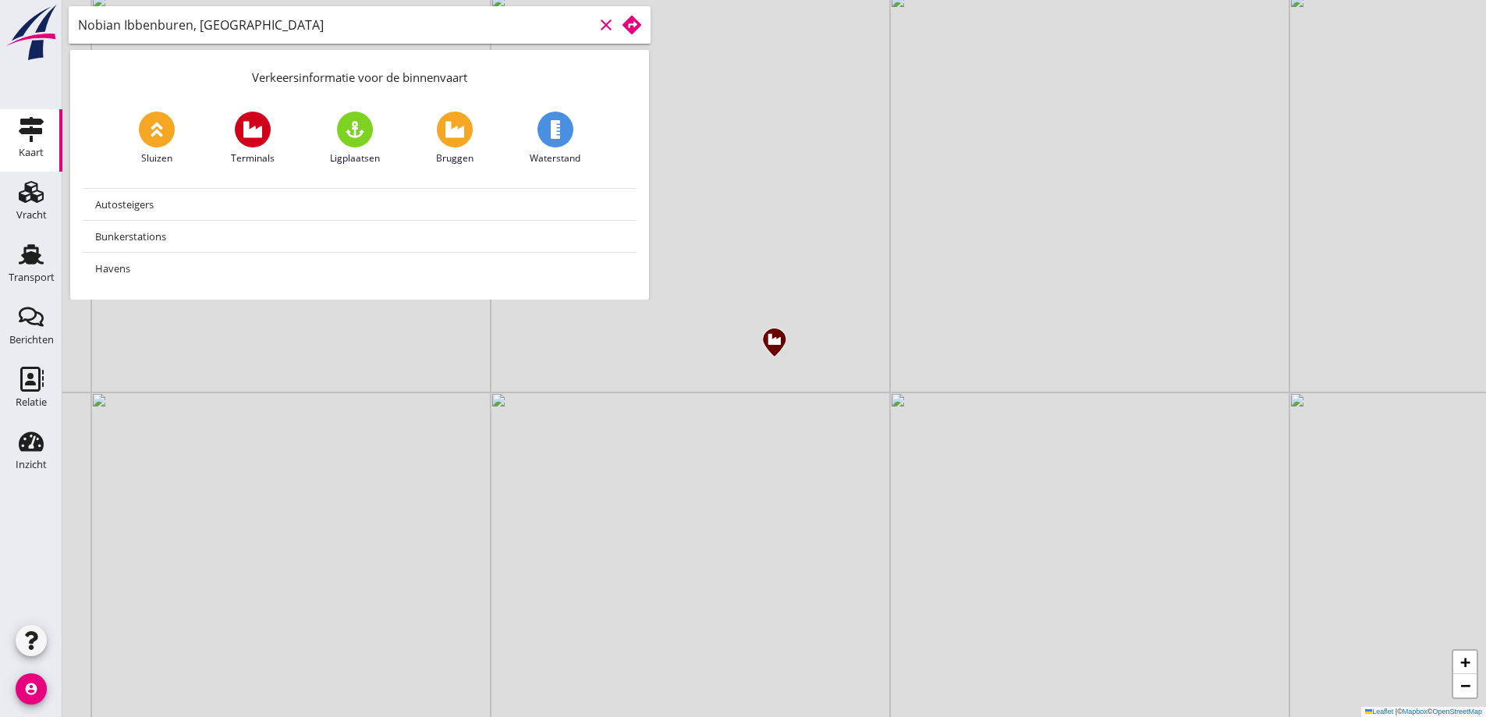
click at [605, 22] on icon "clear" at bounding box center [606, 25] width 19 height 19
drag, startPoint x: 233, startPoint y: 7, endPoint x: 245, endPoint y: 17, distance: 16.1
click at [233, 9] on div at bounding box center [360, 24] width 582 height 37
click at [249, 25] on input "text" at bounding box center [336, 24] width 516 height 25
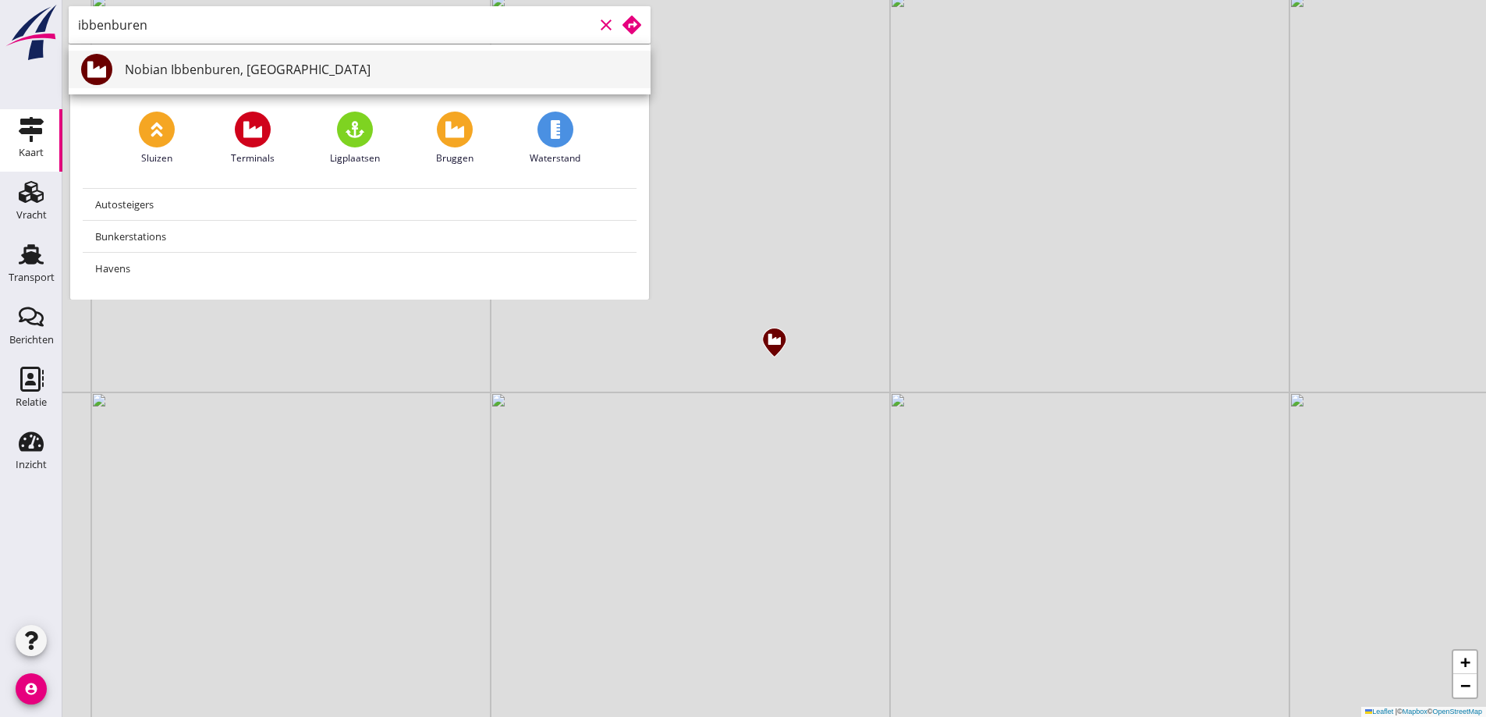
click at [270, 59] on div "Nobian Ibbenburen, [GEOGRAPHIC_DATA]" at bounding box center [381, 69] width 513 height 37
type input "Nobian Ibbenburen, [GEOGRAPHIC_DATA]"
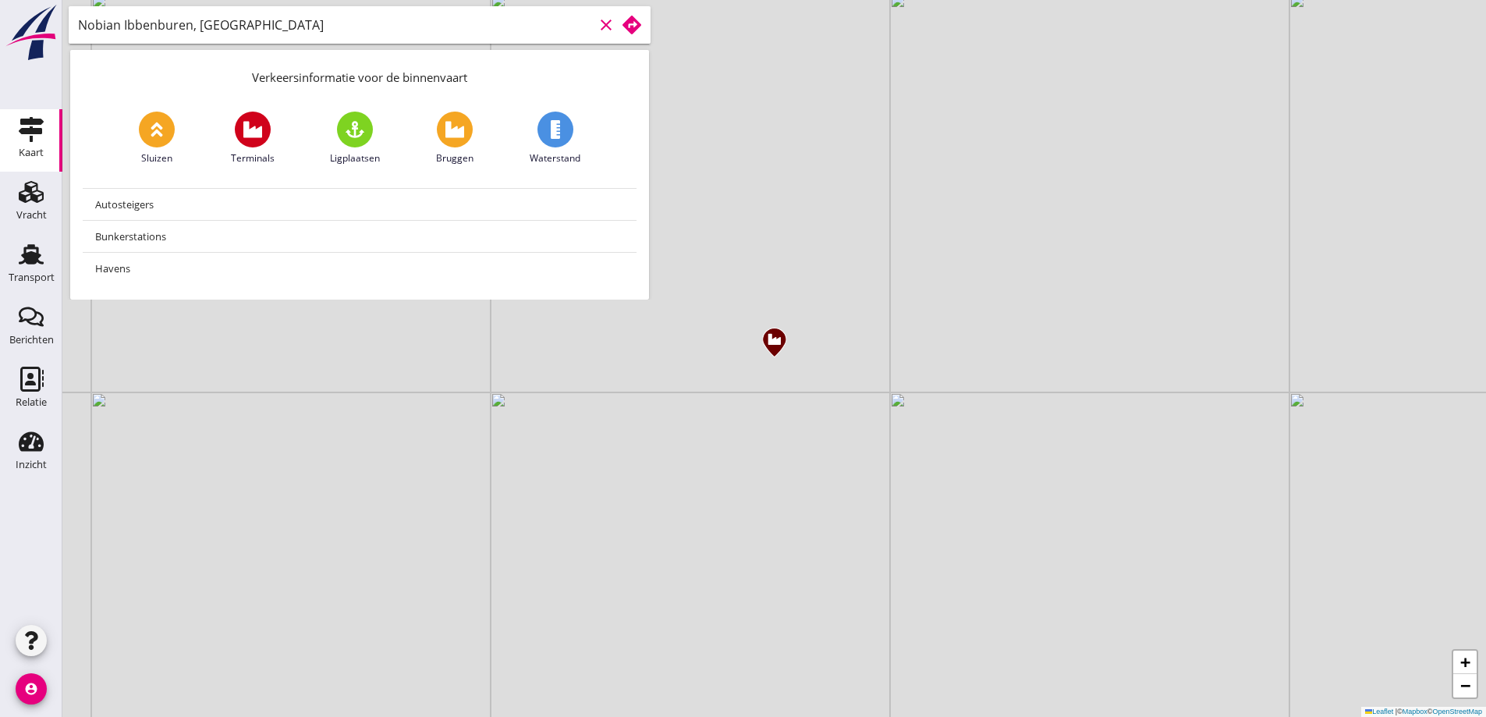
click at [626, 25] on use at bounding box center [632, 25] width 19 height 19
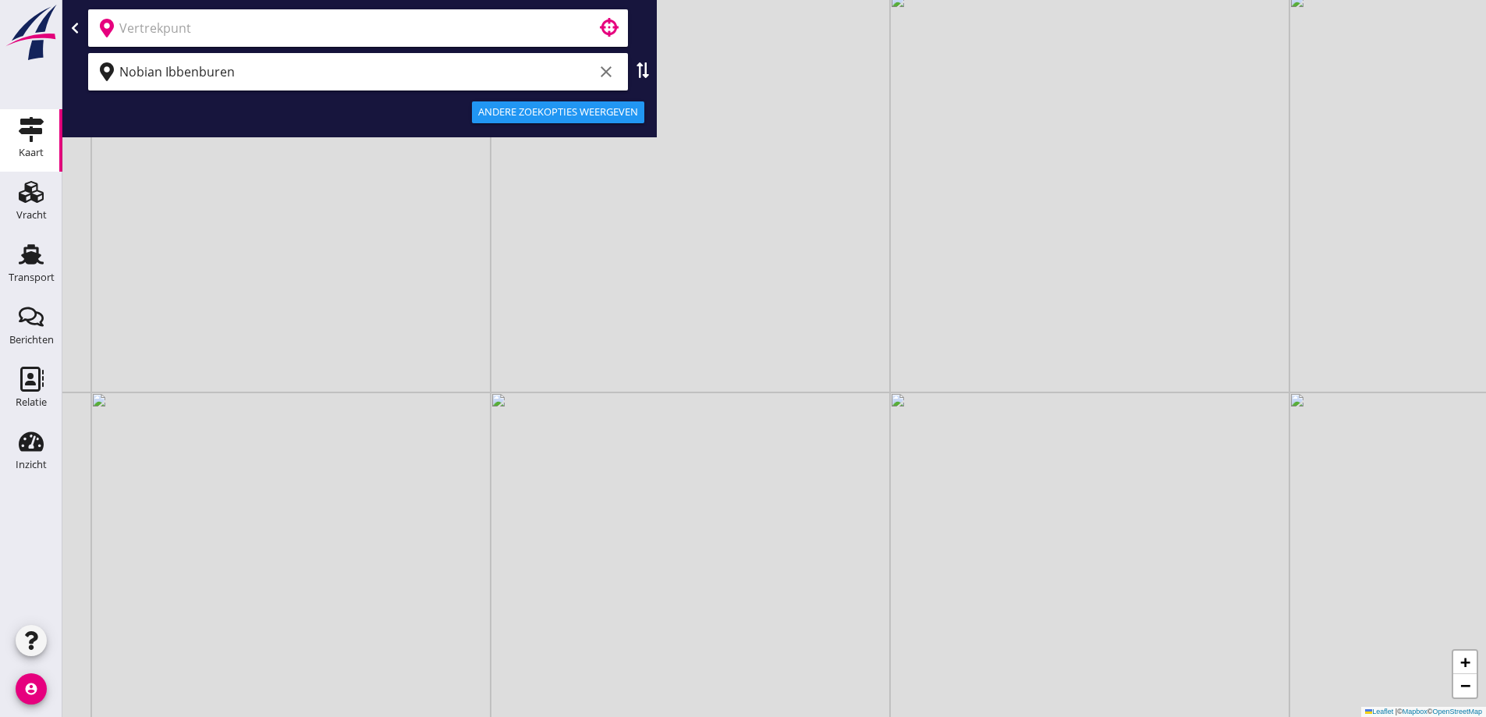
click at [408, 23] on input "text" at bounding box center [347, 28] width 456 height 25
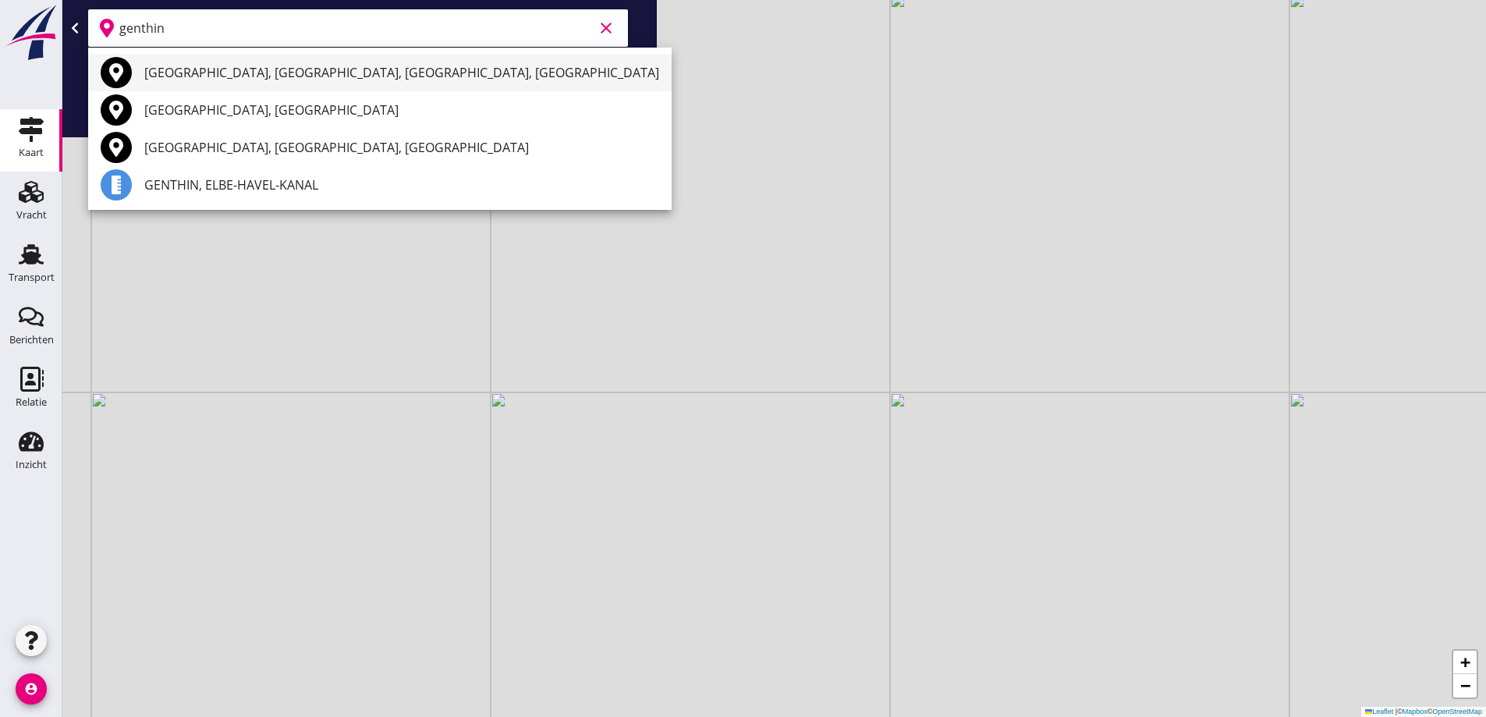
click at [242, 71] on div "Genthin, Kreis Jerichower Land, Saxony-Anhalt, Germany" at bounding box center [401, 72] width 515 height 19
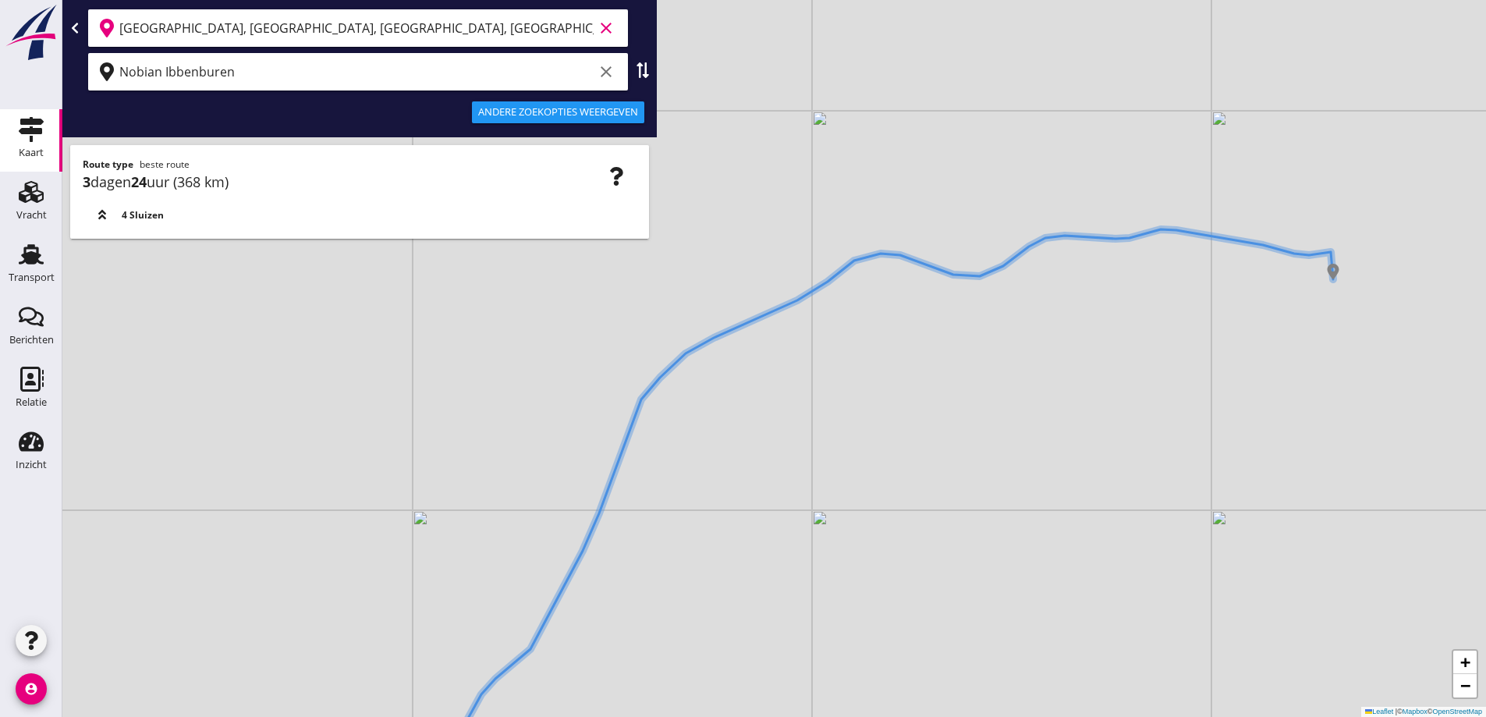
type input "Genthin, Kreis Jerichower Land, Saxony-Anhalt, Germany"
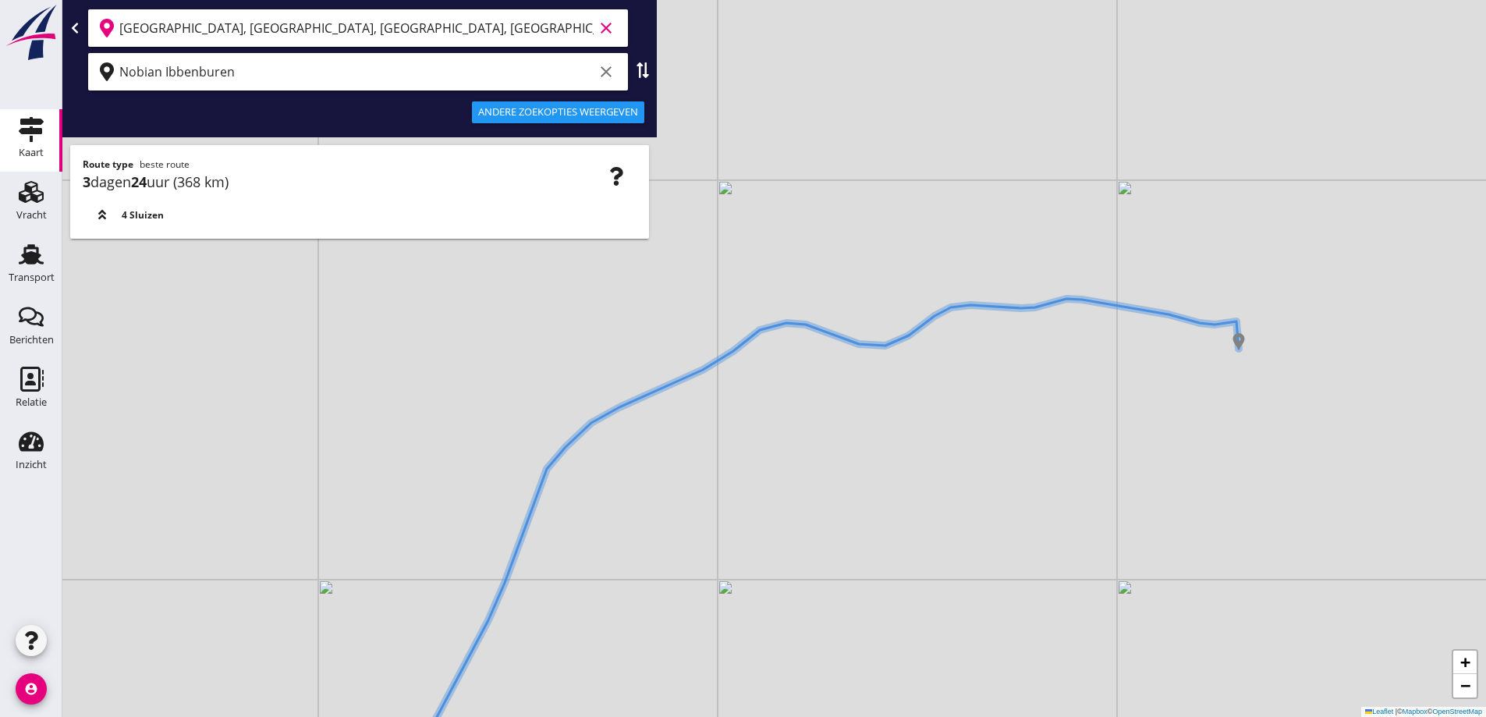
drag, startPoint x: 853, startPoint y: 414, endPoint x: 825, endPoint y: 428, distance: 31.8
click at [825, 428] on div "+ − Leaflet | © Mapbox © OpenStreetMap" at bounding box center [774, 358] width 1424 height 717
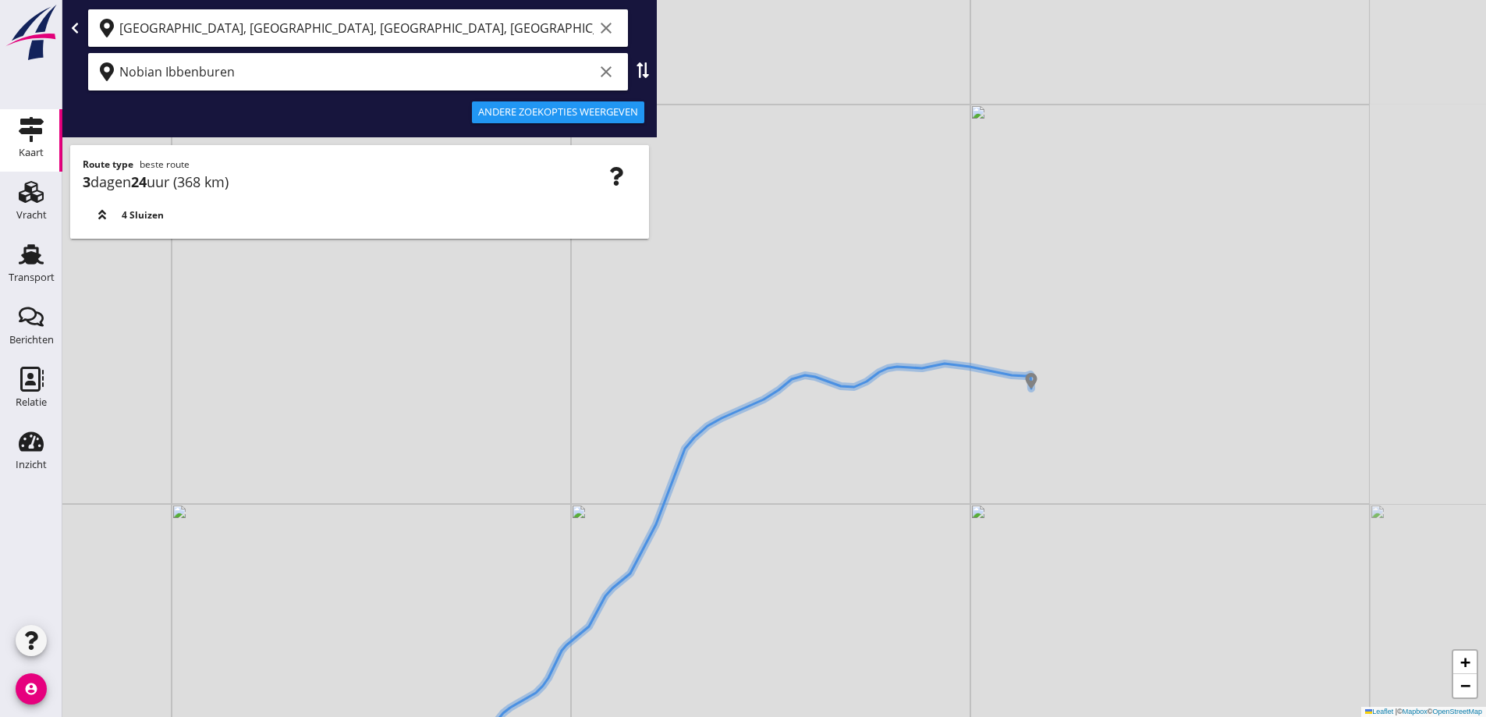
drag, startPoint x: 575, startPoint y: 482, endPoint x: 607, endPoint y: 340, distance: 145.6
click at [607, 342] on div "+ − Leaflet | © Mapbox © OpenStreetMap" at bounding box center [774, 358] width 1424 height 717
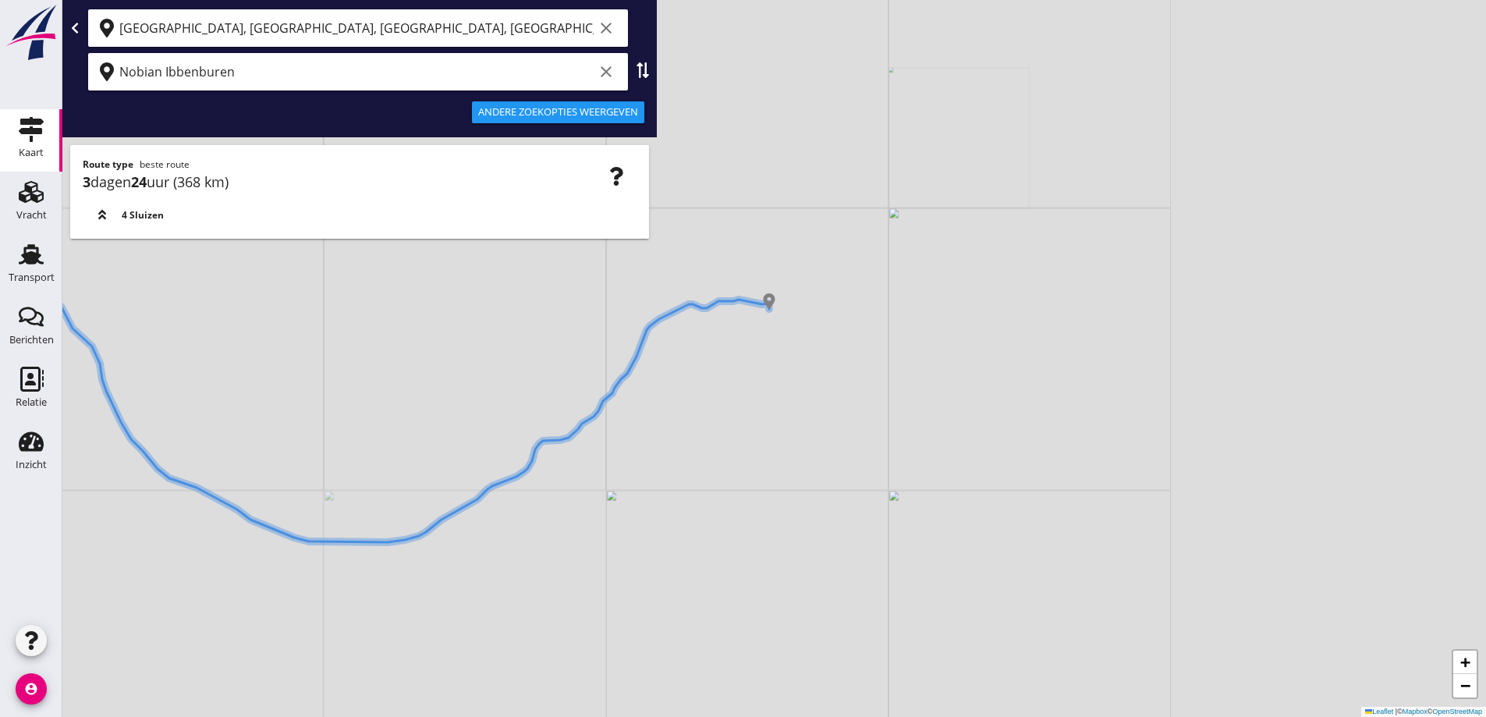
drag, startPoint x: 662, startPoint y: 498, endPoint x: 799, endPoint y: 427, distance: 154.6
click at [799, 427] on div "+ − Leaflet | © Mapbox © OpenStreetMap" at bounding box center [774, 358] width 1424 height 717
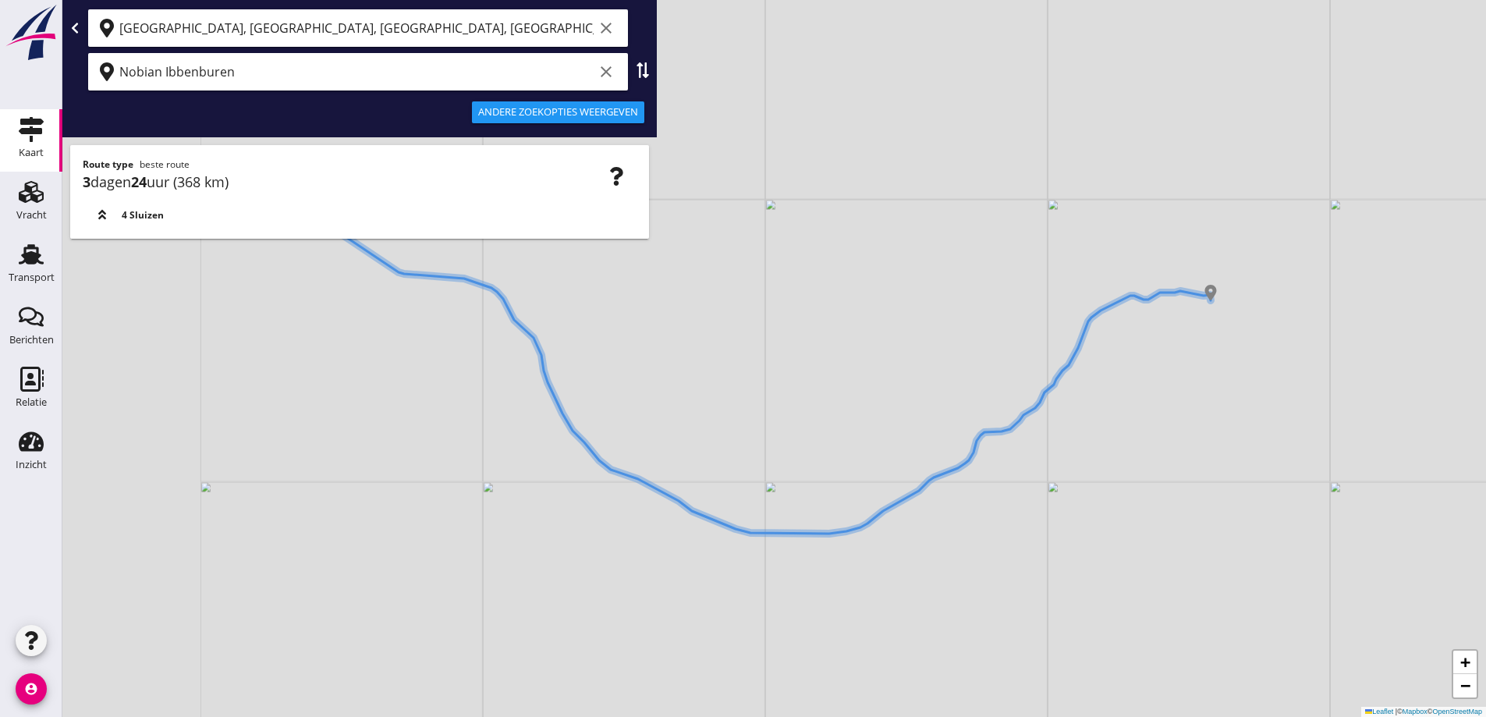
drag, startPoint x: 706, startPoint y: 496, endPoint x: 795, endPoint y: 493, distance: 89.0
click at [913, 534] on icon at bounding box center [714, 364] width 994 height 339
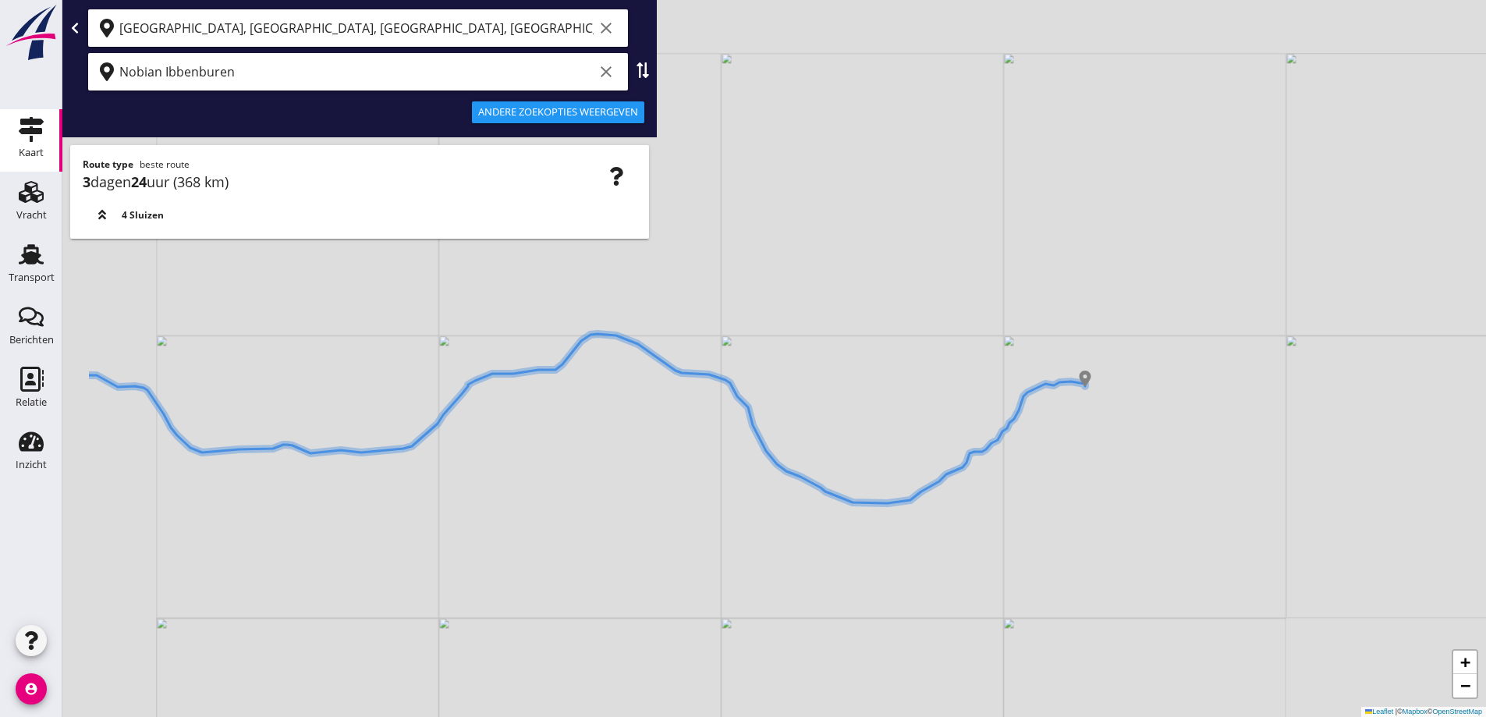
drag, startPoint x: 476, startPoint y: 431, endPoint x: 833, endPoint y: 377, distance: 360.7
click at [843, 377] on div "+ − Leaflet | © Mapbox © OpenStreetMap" at bounding box center [774, 358] width 1424 height 717
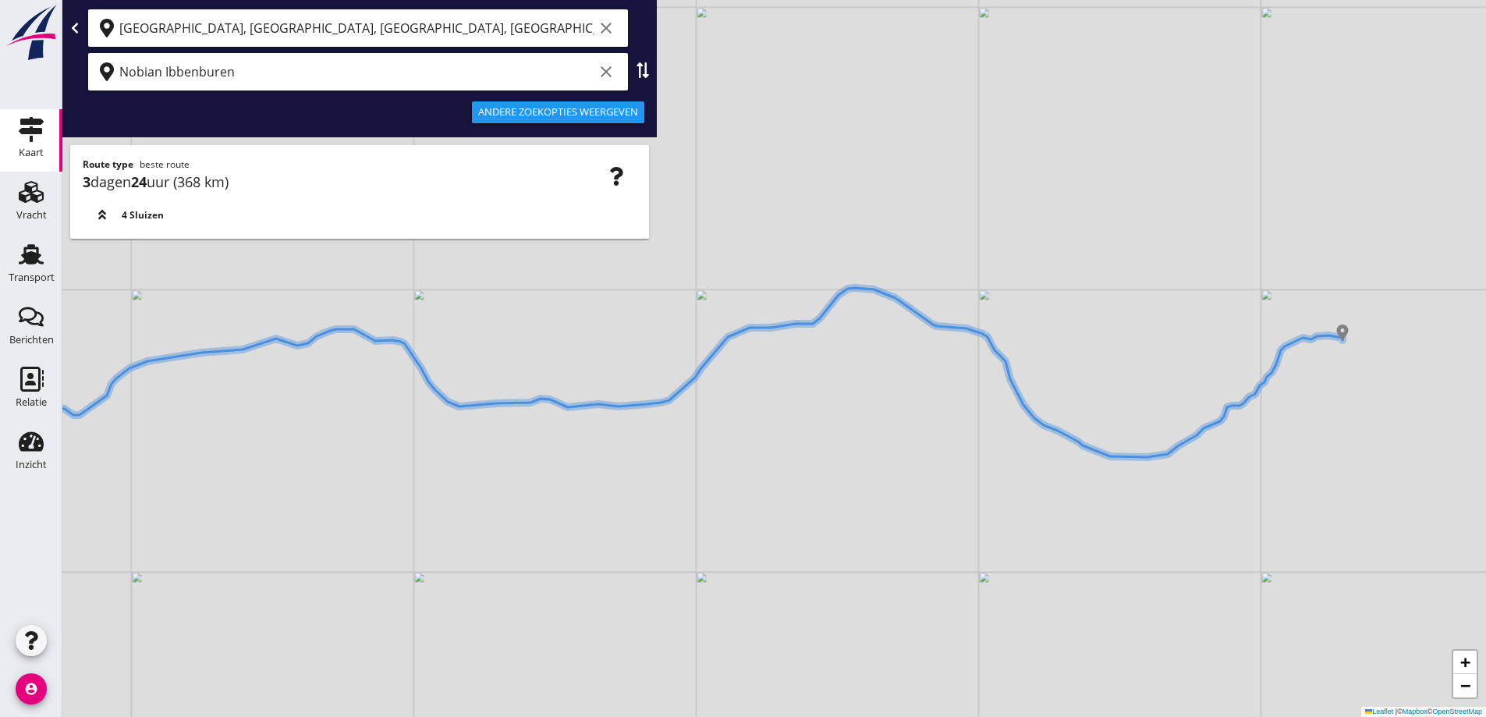
drag, startPoint x: 521, startPoint y: 419, endPoint x: 757, endPoint y: 375, distance: 239.8
click at [755, 375] on div "+ − Leaflet | © Mapbox © OpenStreetMap" at bounding box center [774, 358] width 1424 height 717
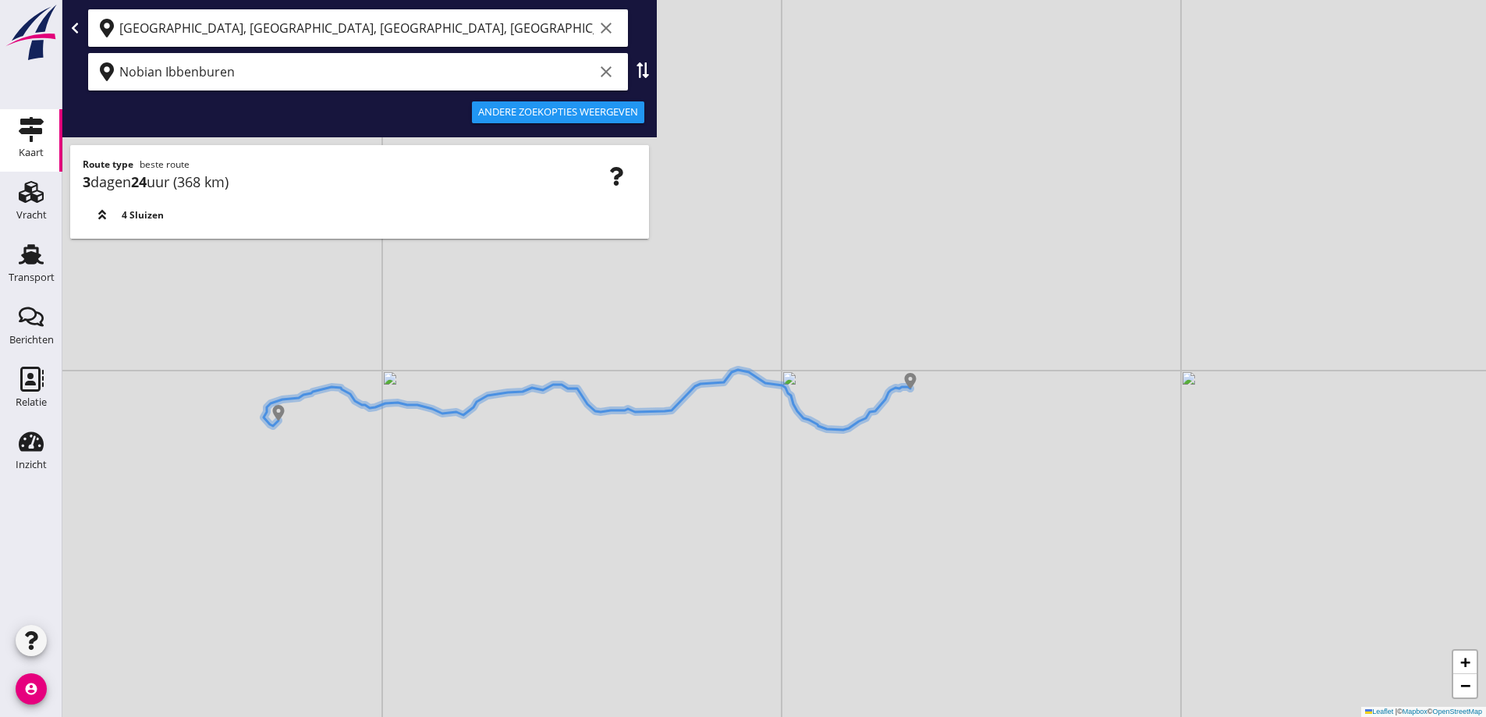
drag, startPoint x: 315, startPoint y: 446, endPoint x: 389, endPoint y: 420, distance: 78.7
click at [389, 420] on div "+ − Leaflet | © Mapbox © OpenStreetMap" at bounding box center [774, 358] width 1424 height 717
